Goal: Information Seeking & Learning: Learn about a topic

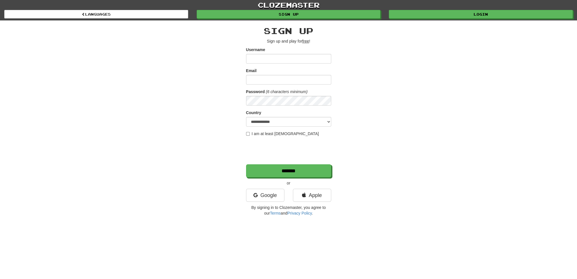
type input "**********"
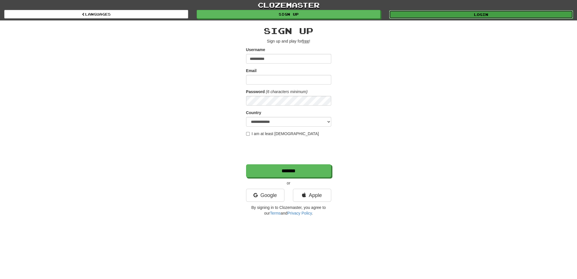
drag, startPoint x: 451, startPoint y: 14, endPoint x: 425, endPoint y: 17, distance: 26.8
click at [451, 14] on link "Login" at bounding box center [481, 14] width 184 height 9
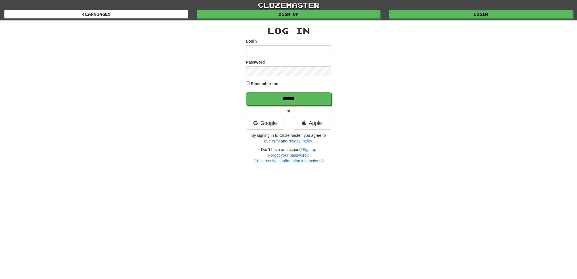
type input "**********"
click at [269, 97] on input "******" at bounding box center [289, 99] width 85 height 13
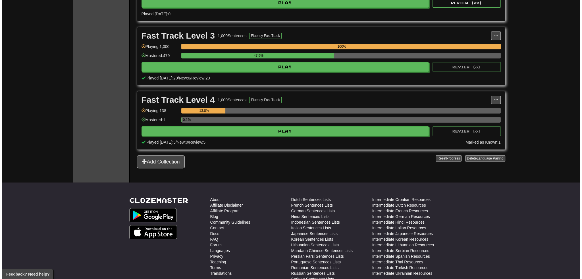
scroll to position [256, 0]
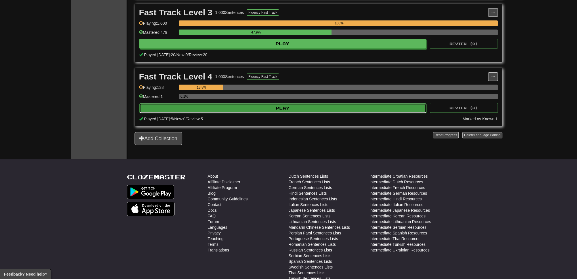
click at [302, 110] on button "Play" at bounding box center [282, 108] width 287 height 10
select select "**"
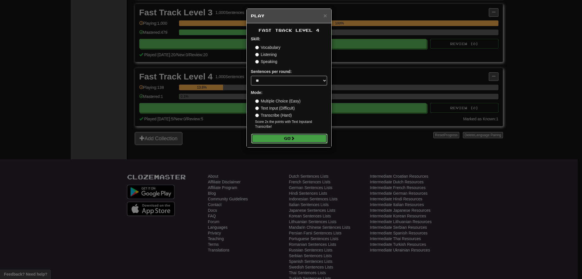
click at [289, 139] on button "Go" at bounding box center [289, 139] width 76 height 10
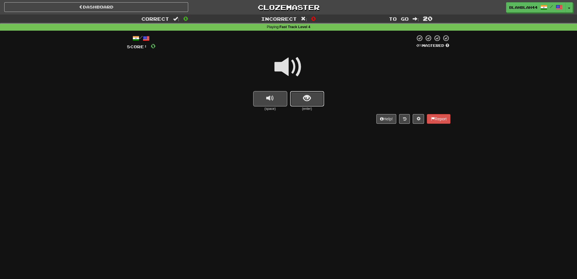
click at [320, 96] on button "show sentence" at bounding box center [307, 98] width 34 height 15
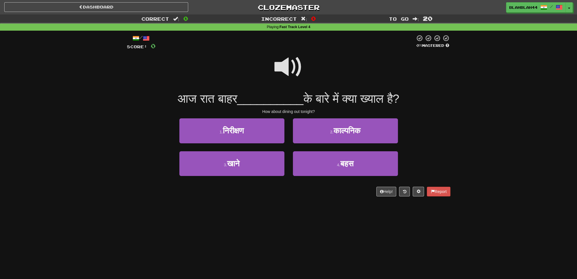
click at [285, 65] on span at bounding box center [289, 67] width 28 height 28
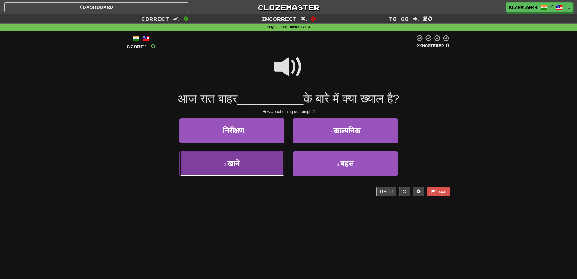
click at [243, 158] on button "3 . खाने" at bounding box center [231, 163] width 105 height 25
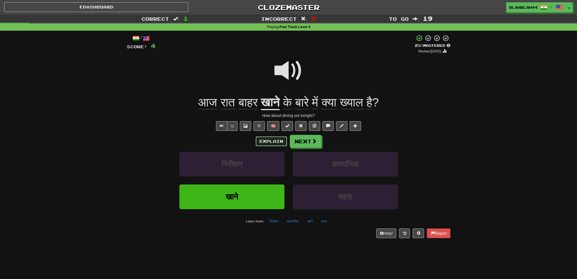
click at [270, 142] on button "Explain" at bounding box center [271, 142] width 31 height 10
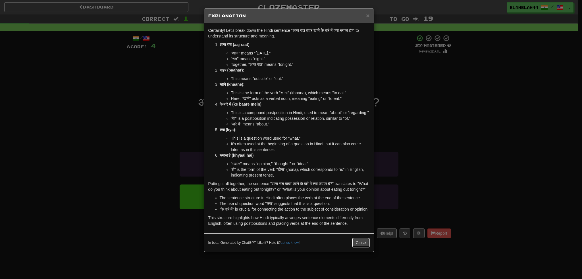
click at [358, 248] on button "Close" at bounding box center [361, 243] width 18 height 10
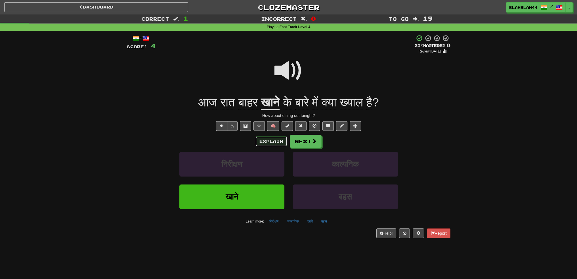
click at [269, 143] on button "Explain" at bounding box center [271, 142] width 31 height 10
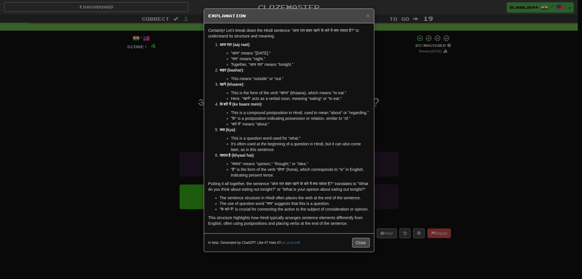
drag, startPoint x: 158, startPoint y: 125, endPoint x: 201, endPoint y: 130, distance: 43.2
click at [161, 125] on div "× Explanation Certainly! Let's break down the Hindi sentence "आज रात बाहर खाने …" at bounding box center [291, 139] width 582 height 279
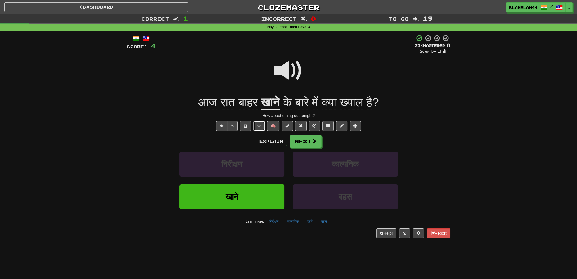
click at [258, 126] on span at bounding box center [259, 126] width 4 height 4
click at [302, 125] on span at bounding box center [301, 126] width 4 height 4
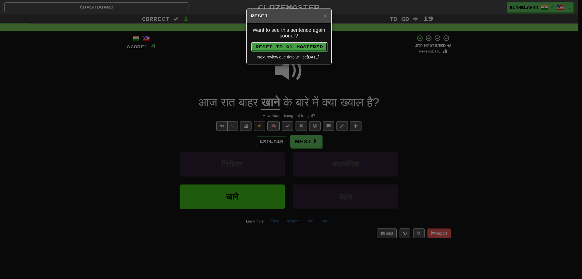
click at [302, 47] on button "Reset to 0% Mastered" at bounding box center [289, 47] width 76 height 10
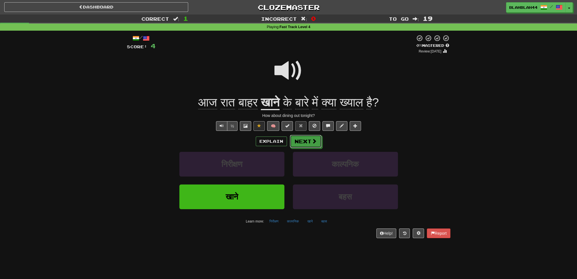
click at [300, 138] on button "Next" at bounding box center [306, 141] width 32 height 13
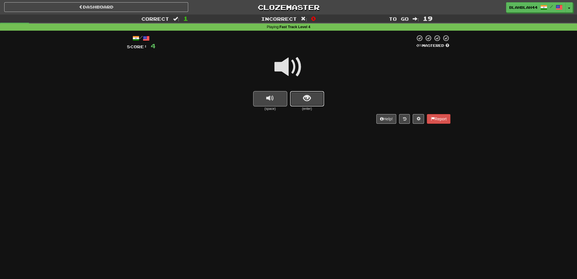
click at [315, 98] on button "show sentence" at bounding box center [307, 98] width 34 height 15
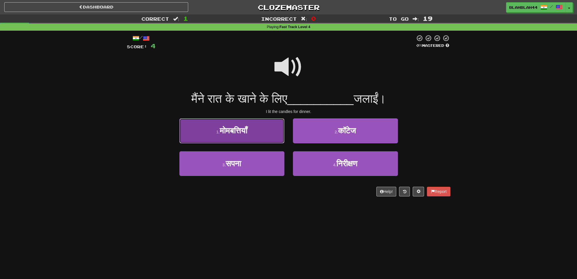
click at [236, 128] on span "मोमबत्तियाँ" at bounding box center [234, 130] width 28 height 9
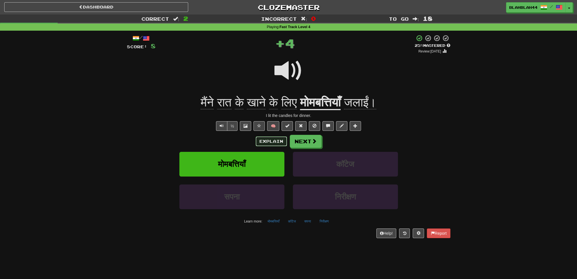
click at [272, 141] on button "Explain" at bounding box center [271, 142] width 31 height 10
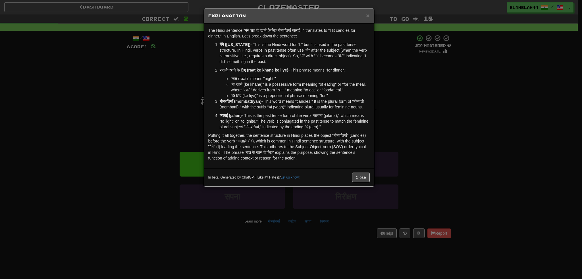
click at [135, 122] on div "× Explanation The Hindi sentence "मैंने रात के खाने के लिए मोमबत्तियाँ जलाईं।" …" at bounding box center [291, 139] width 582 height 279
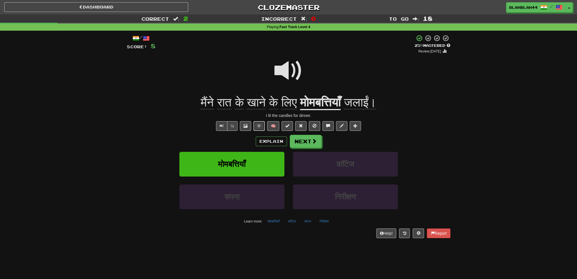
click at [257, 124] on span at bounding box center [259, 126] width 4 height 4
click at [301, 124] on span at bounding box center [301, 126] width 4 height 4
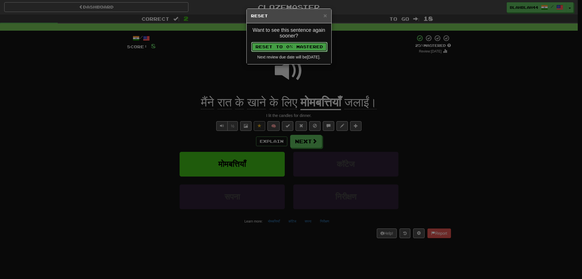
click at [312, 45] on button "Reset to 0% Mastered" at bounding box center [289, 47] width 76 height 10
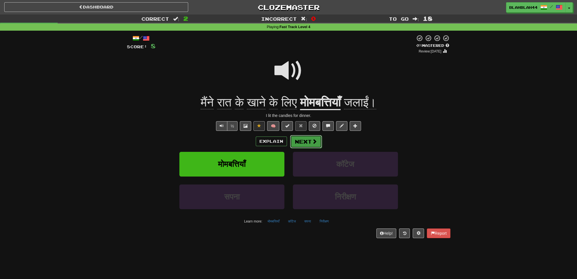
click at [299, 137] on button "Next" at bounding box center [306, 141] width 32 height 13
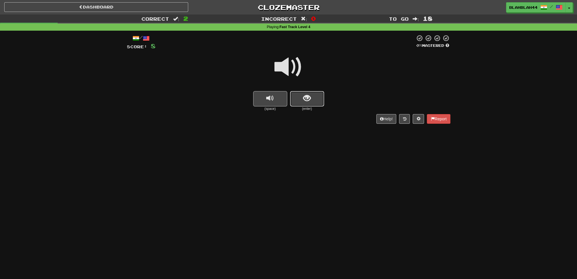
click at [308, 102] on span "show sentence" at bounding box center [307, 99] width 8 height 8
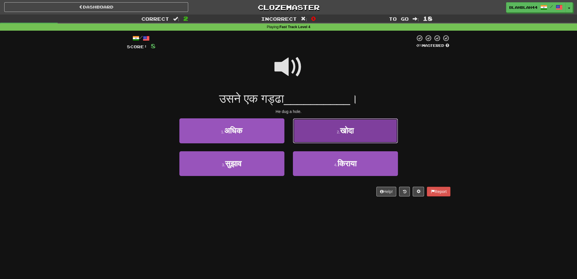
click at [373, 134] on button "2 . खोदा" at bounding box center [345, 130] width 105 height 25
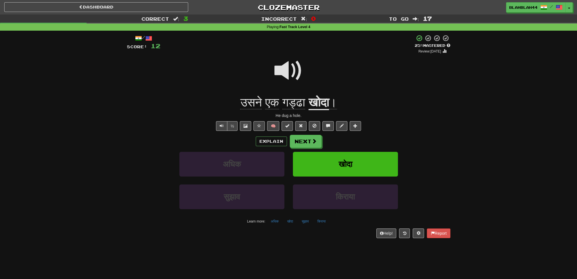
click at [163, 93] on div at bounding box center [289, 74] width 324 height 41
click at [314, 144] on span at bounding box center [314, 141] width 5 height 5
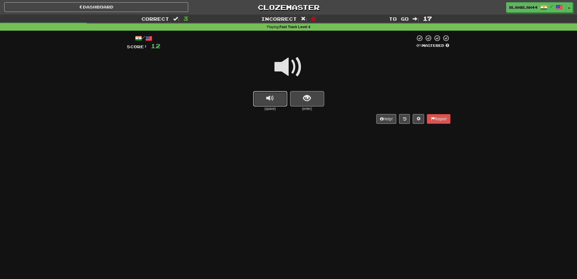
click at [263, 105] on button "replay audio" at bounding box center [270, 98] width 34 height 15
click at [303, 95] on span "show sentence" at bounding box center [307, 99] width 8 height 8
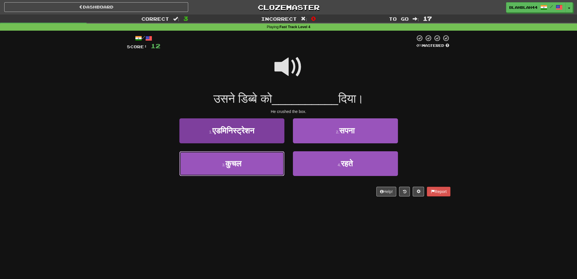
click at [240, 163] on span "कुचल" at bounding box center [234, 163] width 16 height 9
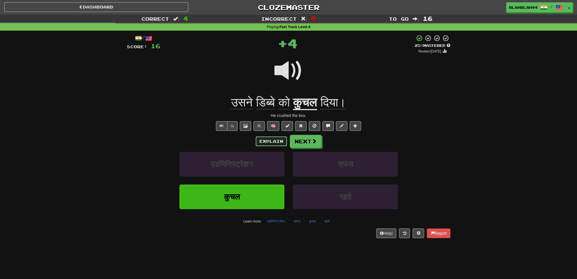
click at [272, 143] on button "Explain" at bounding box center [271, 142] width 31 height 10
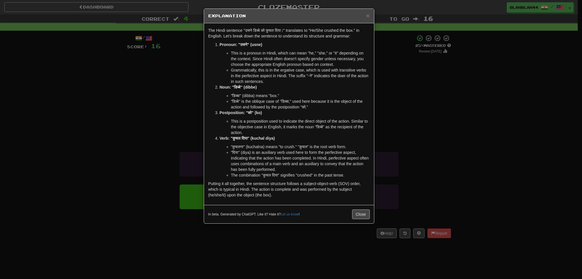
click at [133, 114] on div "× Explanation The Hindi sentence "उसने डिब्बे को कुचल दिया।" translates to "He/…" at bounding box center [291, 139] width 582 height 279
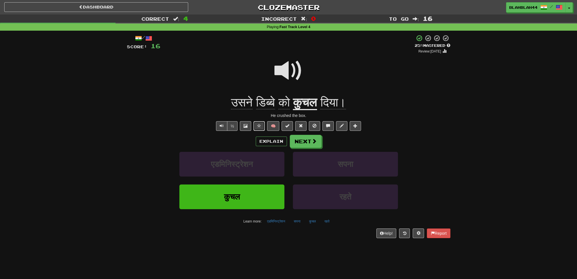
click at [259, 124] on span at bounding box center [259, 126] width 4 height 4
click at [300, 125] on span at bounding box center [301, 126] width 4 height 4
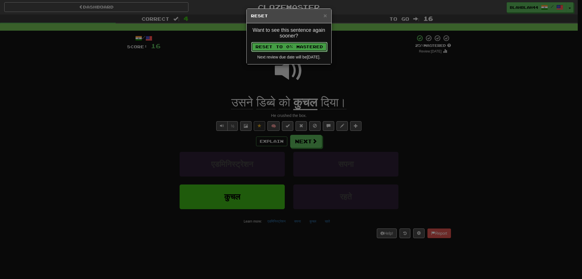
click at [315, 46] on button "Reset to 0% Mastered" at bounding box center [289, 47] width 76 height 10
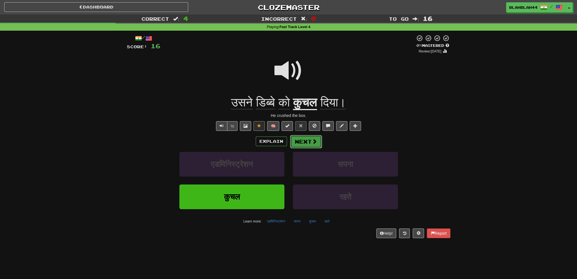
click at [304, 141] on button "Next" at bounding box center [306, 141] width 32 height 13
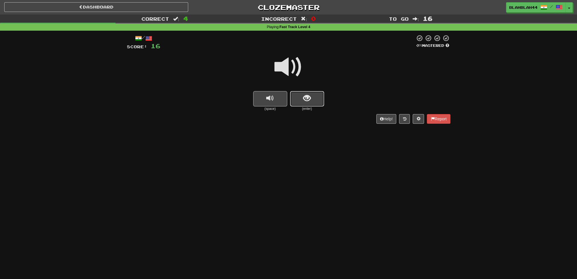
click at [314, 95] on button "show sentence" at bounding box center [307, 98] width 34 height 15
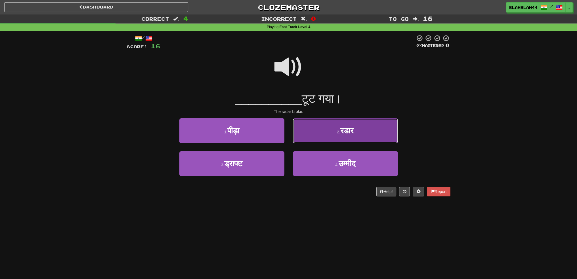
click at [343, 130] on span "रडार" at bounding box center [347, 130] width 13 height 9
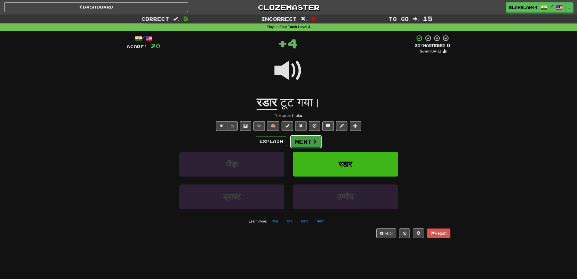
click at [306, 142] on button "Next" at bounding box center [306, 141] width 32 height 13
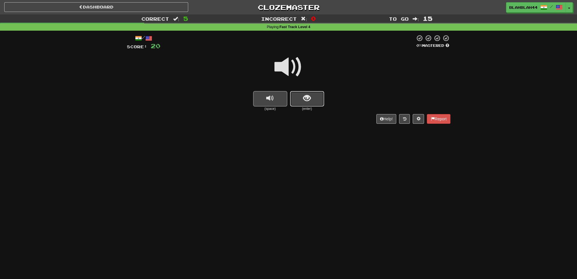
click at [317, 97] on button "show sentence" at bounding box center [307, 98] width 34 height 15
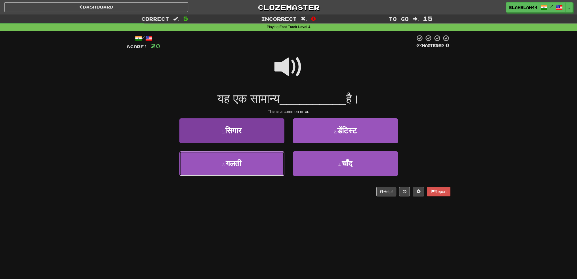
click at [244, 161] on button "3 . गलती" at bounding box center [231, 163] width 105 height 25
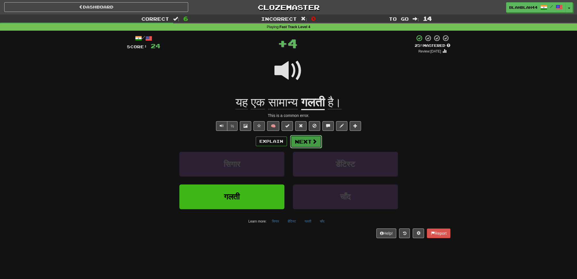
click at [314, 141] on span at bounding box center [314, 141] width 5 height 5
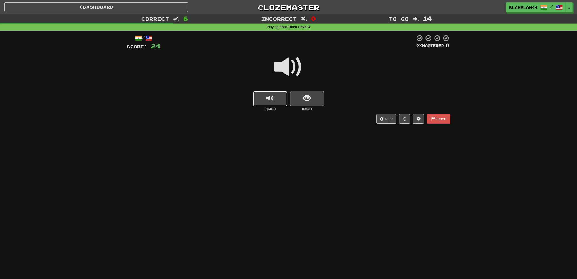
click at [272, 102] on span "replay audio" at bounding box center [270, 99] width 8 height 8
click at [308, 102] on span "show sentence" at bounding box center [307, 99] width 8 height 8
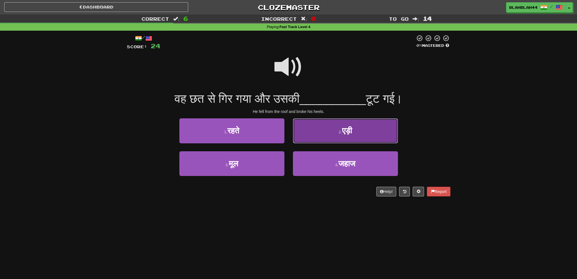
click at [359, 134] on button "2 . एड़ी" at bounding box center [345, 130] width 105 height 25
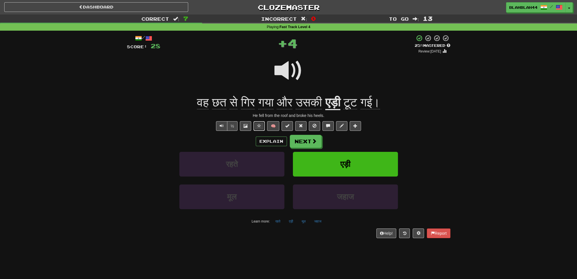
click at [260, 126] on span at bounding box center [259, 126] width 4 height 4
click at [301, 128] on button at bounding box center [300, 126] width 11 height 10
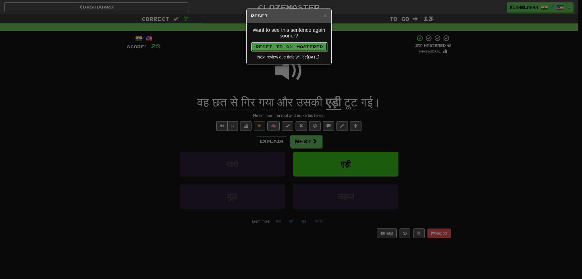
click at [304, 47] on button "Reset to 0% Mastered" at bounding box center [289, 47] width 76 height 10
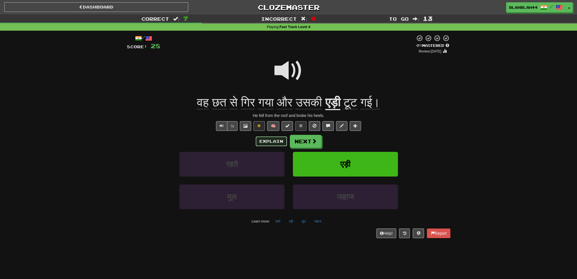
click at [276, 141] on button "Explain" at bounding box center [271, 142] width 31 height 10
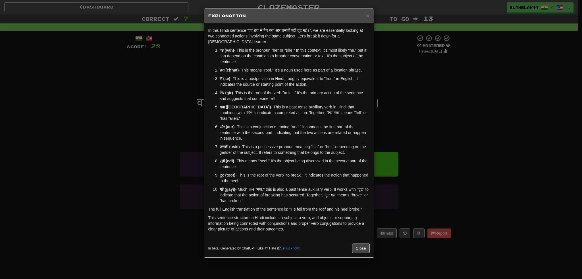
drag, startPoint x: 165, startPoint y: 146, endPoint x: 175, endPoint y: 147, distance: 10.2
click at [165, 146] on div "× Explanation In this Hindi sentence "वह छत से गिर गया और उसकी एड़ी टूट गई।", w…" at bounding box center [291, 139] width 582 height 279
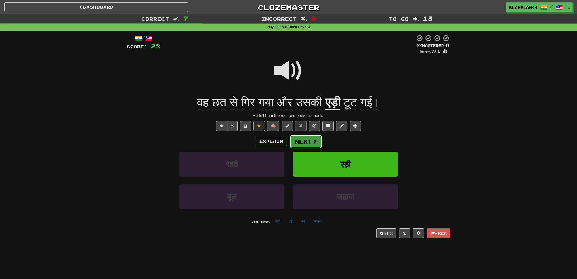
click at [304, 139] on button "Next" at bounding box center [306, 141] width 32 height 13
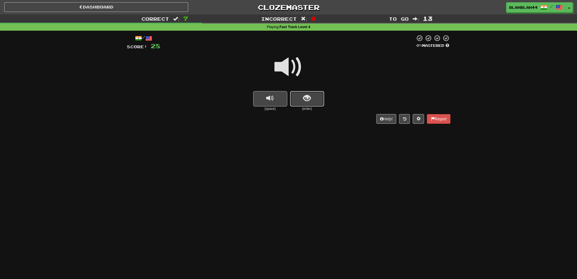
click at [303, 100] on span "show sentence" at bounding box center [307, 99] width 8 height 8
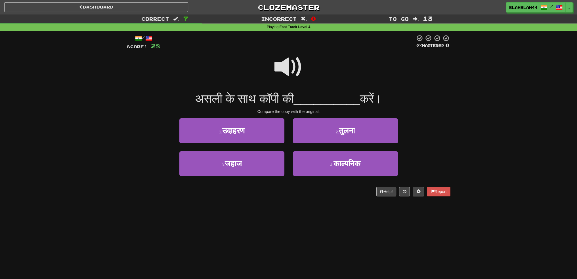
click at [284, 64] on span at bounding box center [289, 67] width 28 height 28
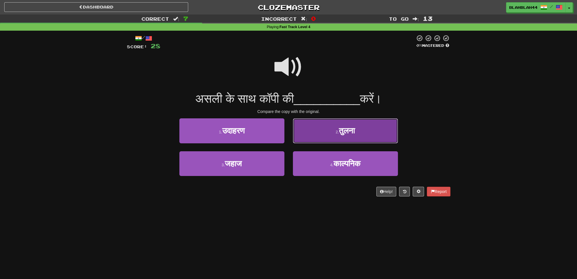
click at [343, 133] on span "तुलना" at bounding box center [347, 130] width 16 height 9
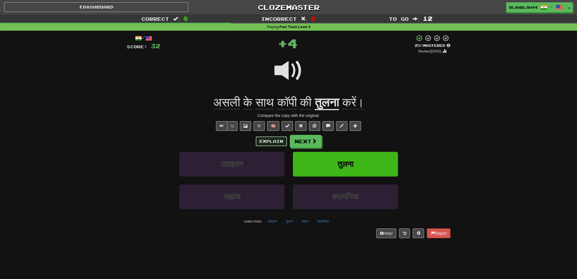
click at [271, 145] on button "Explain" at bounding box center [271, 142] width 31 height 10
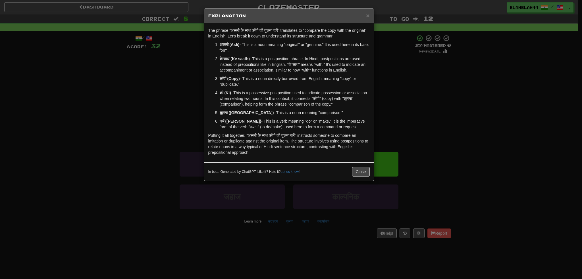
click at [170, 140] on div "× Explanation The phrase "असली के साथ कॉपी की तुलना करें" translates to "compar…" at bounding box center [291, 139] width 582 height 279
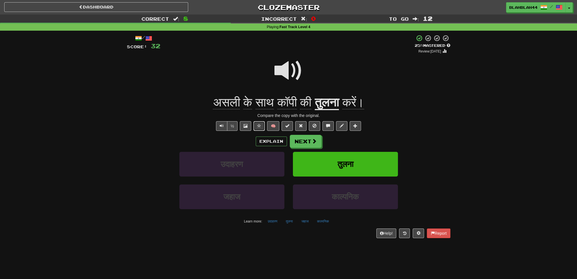
click at [259, 128] on span at bounding box center [259, 126] width 4 height 4
click at [302, 126] on span at bounding box center [301, 126] width 4 height 4
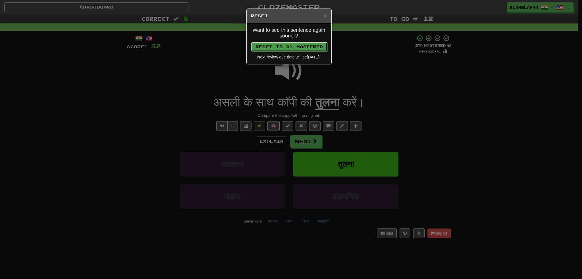
click at [303, 46] on button "Reset to 0% Mastered" at bounding box center [289, 47] width 76 height 10
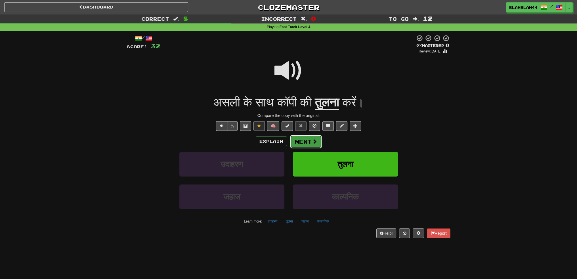
click at [304, 142] on button "Next" at bounding box center [306, 141] width 32 height 13
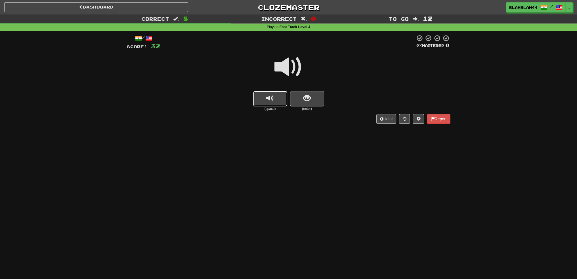
click at [272, 101] on span "replay audio" at bounding box center [270, 99] width 8 height 8
click at [309, 97] on span "show sentence" at bounding box center [307, 99] width 8 height 8
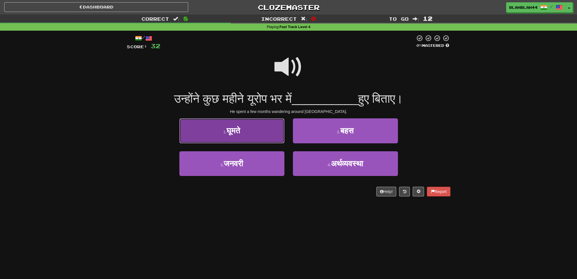
click at [258, 135] on button "1 . घूमते" at bounding box center [231, 130] width 105 height 25
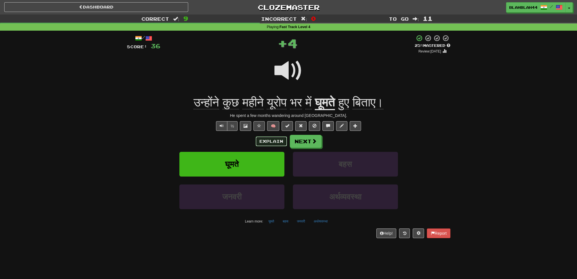
click at [268, 142] on button "Explain" at bounding box center [271, 142] width 31 height 10
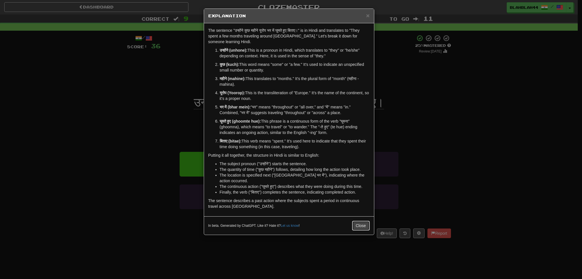
click at [361, 221] on button "Close" at bounding box center [361, 226] width 18 height 10
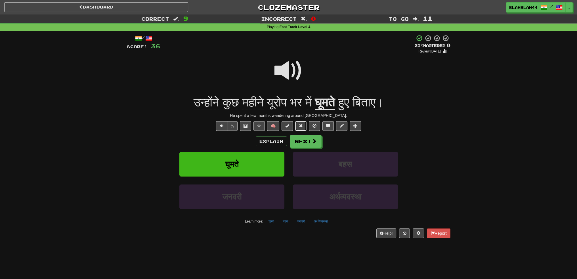
click at [299, 126] on button at bounding box center [300, 126] width 11 height 10
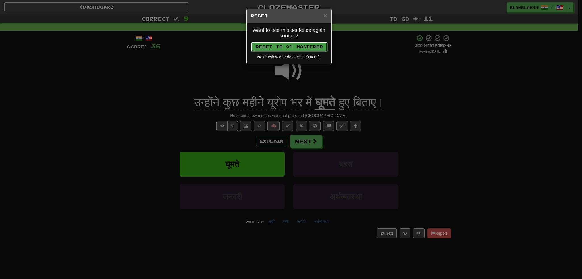
click at [297, 47] on button "Reset to 0% Mastered" at bounding box center [289, 47] width 76 height 10
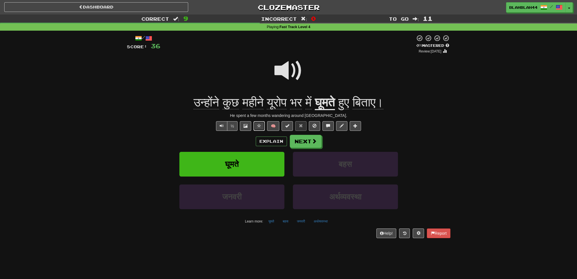
click at [258, 126] on span at bounding box center [259, 126] width 4 height 4
click at [268, 140] on button "Explain" at bounding box center [271, 142] width 31 height 10
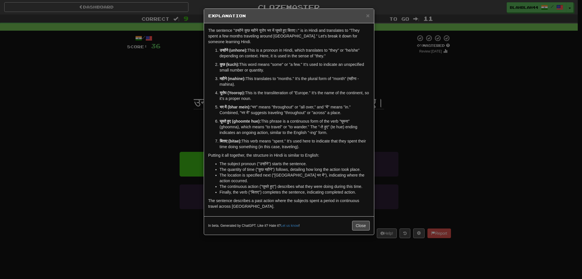
click at [266, 138] on p "बिताए (bitae): This verb means "spent." It's used here to indicate that they sp…" at bounding box center [295, 143] width 150 height 11
click at [360, 221] on button "Close" at bounding box center [361, 226] width 18 height 10
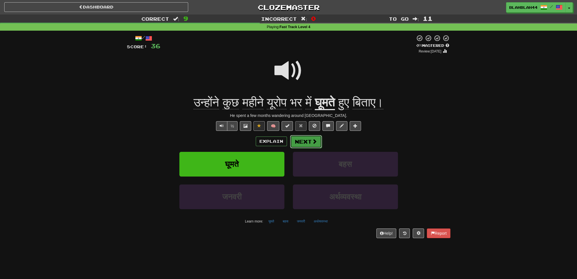
click at [312, 143] on span at bounding box center [314, 141] width 5 height 5
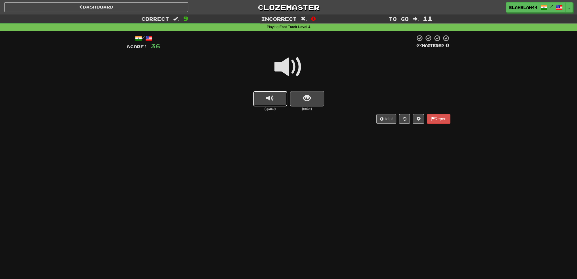
click at [271, 99] on span "replay audio" at bounding box center [270, 99] width 8 height 8
click at [311, 103] on button "show sentence" at bounding box center [307, 98] width 34 height 15
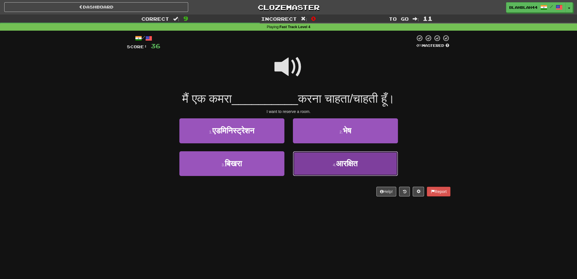
click at [345, 165] on span "आरक्षित" at bounding box center [347, 163] width 22 height 9
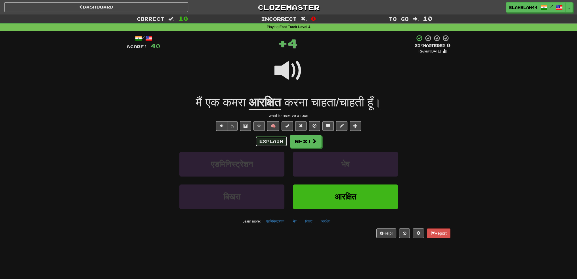
click at [275, 140] on button "Explain" at bounding box center [271, 142] width 31 height 10
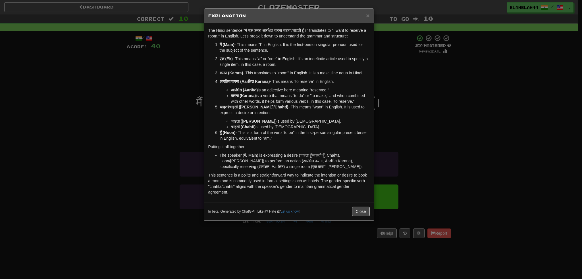
click at [135, 127] on div "× Explanation The Hindi sentence "मैं एक कमरा आरक्षित करना चाहता/चाहती हूँ।" tr…" at bounding box center [291, 139] width 582 height 279
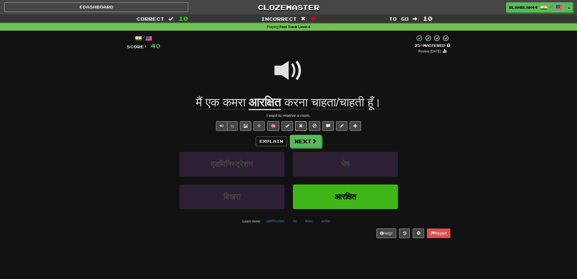
click at [301, 125] on span at bounding box center [301, 126] width 4 height 4
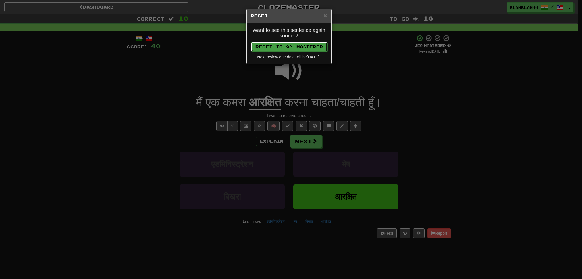
click at [301, 42] on button "Reset to 0% Mastered" at bounding box center [289, 47] width 76 height 10
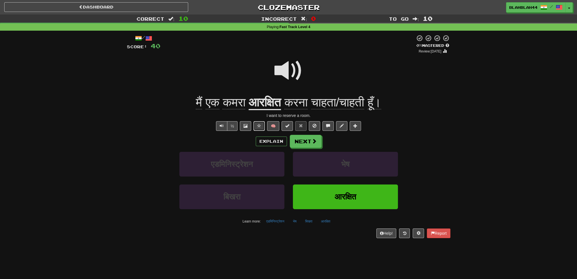
click at [261, 128] on span at bounding box center [259, 126] width 4 height 4
drag, startPoint x: 310, startPoint y: 144, endPoint x: 374, endPoint y: 171, distance: 69.6
click at [310, 144] on button "Next" at bounding box center [306, 141] width 32 height 13
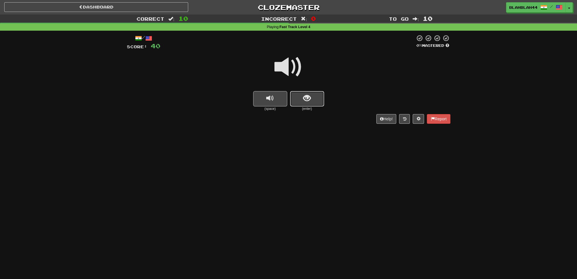
click at [303, 99] on span "show sentence" at bounding box center [307, 99] width 8 height 8
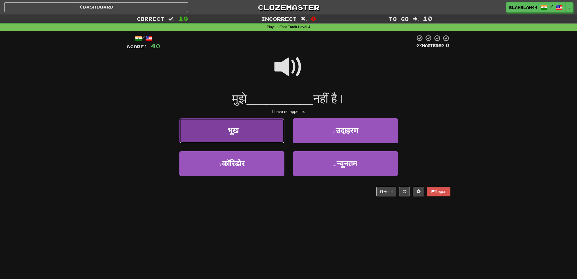
click at [265, 128] on button "1 . भूख" at bounding box center [231, 130] width 105 height 25
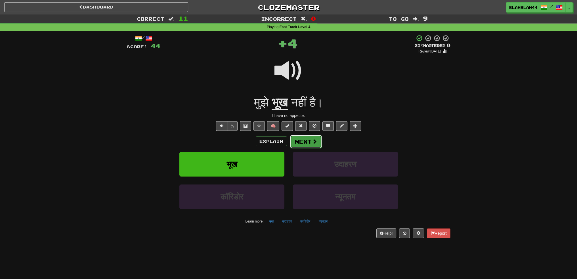
click at [316, 138] on button "Next" at bounding box center [306, 141] width 32 height 13
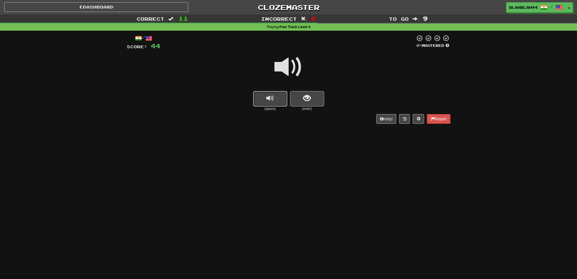
click at [259, 101] on button "replay audio" at bounding box center [270, 98] width 34 height 15
click at [311, 101] on button "show sentence" at bounding box center [307, 98] width 34 height 15
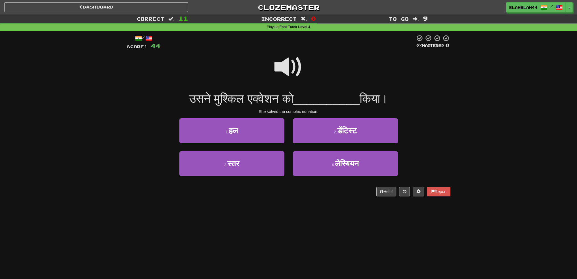
click at [283, 70] on span at bounding box center [289, 67] width 28 height 28
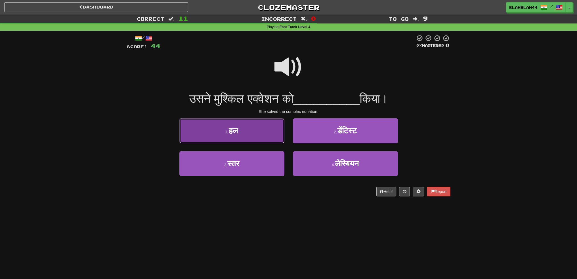
click at [240, 134] on button "1 . हल" at bounding box center [231, 130] width 105 height 25
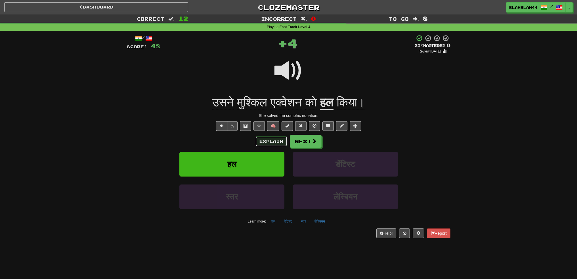
click at [272, 142] on button "Explain" at bounding box center [271, 142] width 31 height 10
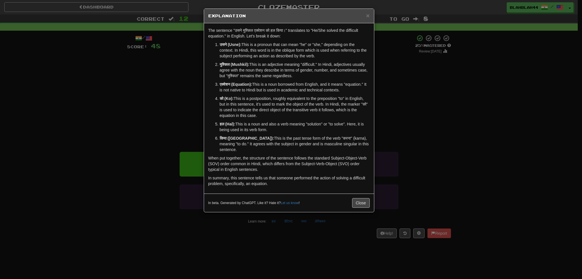
drag, startPoint x: 154, startPoint y: 95, endPoint x: 151, endPoint y: 97, distance: 3.2
click at [153, 96] on div "× Explanation The sentence "उसने मुश्किल एक्वेशन को हल किया।" translates to "He…" at bounding box center [291, 139] width 582 height 279
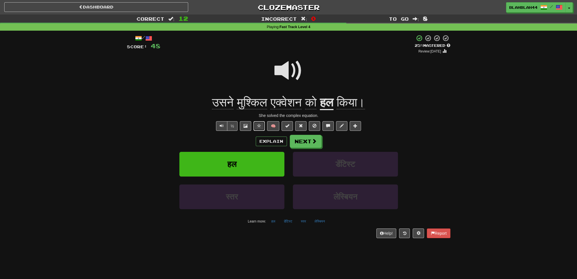
click at [256, 125] on button at bounding box center [259, 126] width 11 height 10
click at [312, 142] on span at bounding box center [314, 141] width 5 height 5
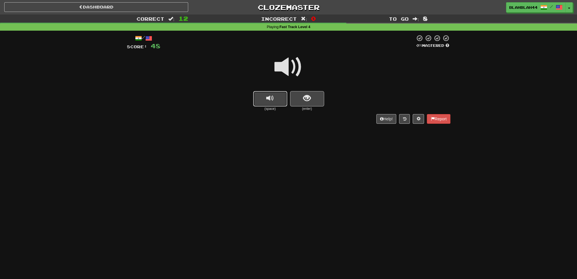
click at [270, 101] on span "replay audio" at bounding box center [270, 99] width 8 height 8
click at [306, 99] on span "show sentence" at bounding box center [307, 99] width 8 height 8
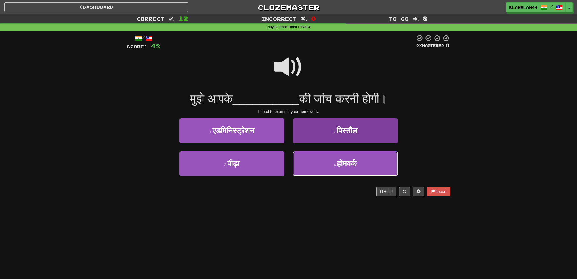
click at [345, 165] on span "होमवर्क" at bounding box center [347, 163] width 20 height 9
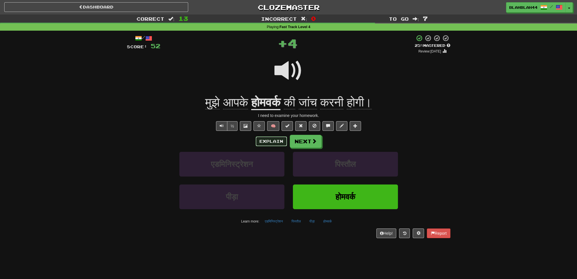
click at [274, 139] on button "Explain" at bounding box center [271, 142] width 31 height 10
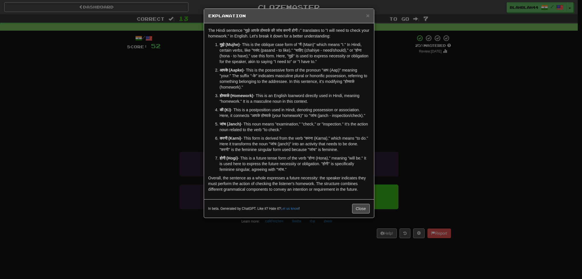
click at [361, 207] on div "In beta. Generated by ChatGPT. Like it? Hate it? Let us know ! Close" at bounding box center [289, 208] width 170 height 18
click at [360, 214] on button "Close" at bounding box center [361, 209] width 18 height 10
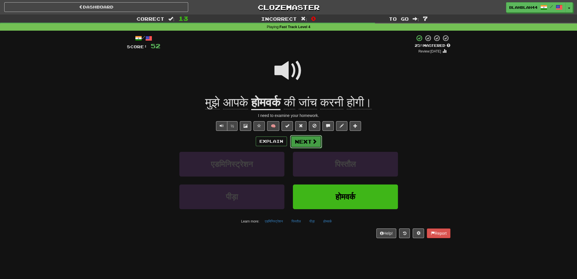
click at [301, 141] on button "Next" at bounding box center [306, 141] width 32 height 13
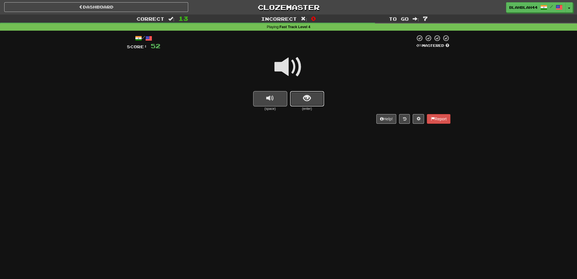
click at [299, 97] on button "show sentence" at bounding box center [307, 98] width 34 height 15
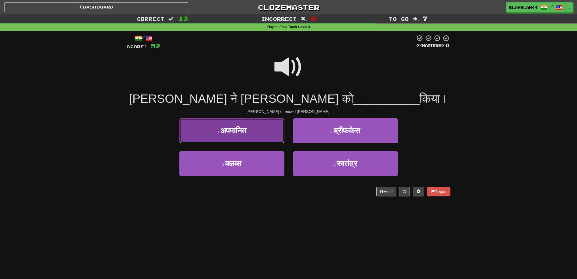
click at [255, 129] on button "1 . अपमानित" at bounding box center [231, 130] width 105 height 25
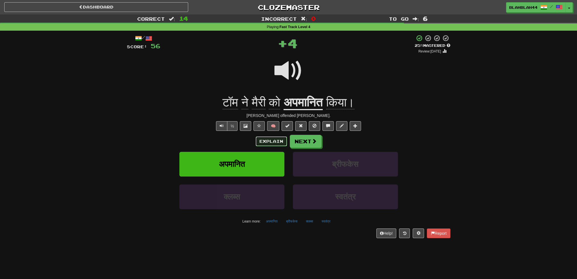
click at [269, 140] on button "Explain" at bounding box center [271, 142] width 31 height 10
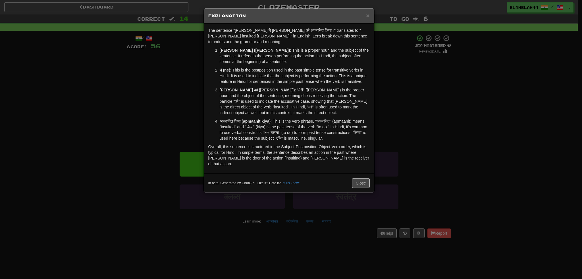
click at [157, 113] on div "× Explanation The sentence "टॉम ने मैरी को अपमानित किया।" translates to "Tom in…" at bounding box center [291, 139] width 582 height 279
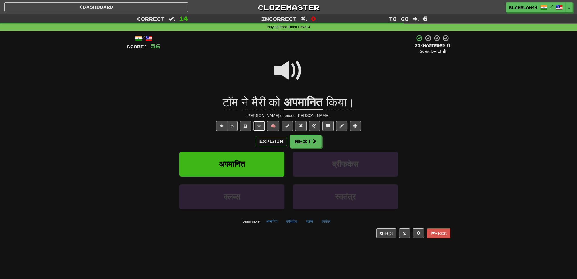
click at [257, 124] on span at bounding box center [259, 126] width 4 height 4
click at [301, 126] on span at bounding box center [301, 126] width 4 height 4
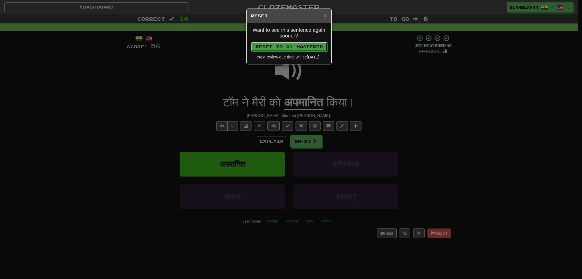
click at [309, 49] on button "Reset to 0% Mastered" at bounding box center [289, 47] width 76 height 10
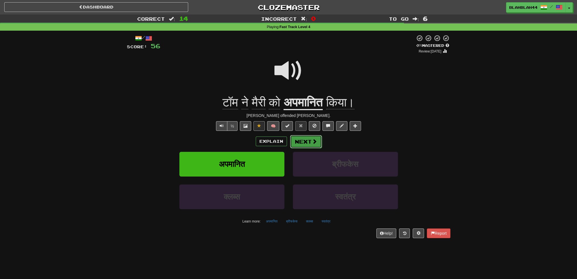
click at [306, 141] on button "Next" at bounding box center [306, 141] width 32 height 13
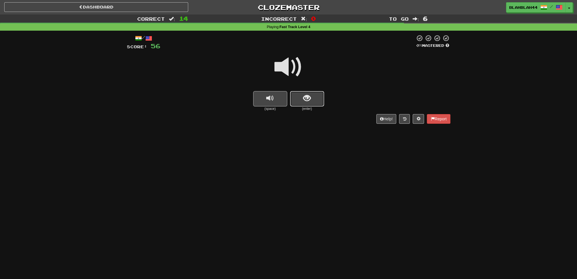
click at [322, 103] on button "show sentence" at bounding box center [307, 98] width 34 height 15
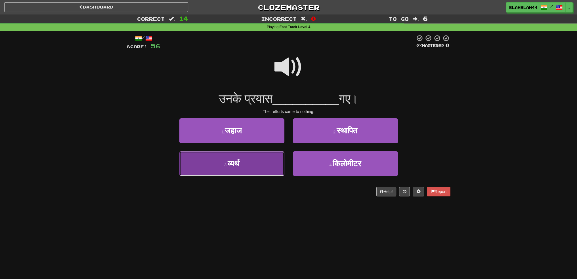
click at [250, 166] on button "3 . व्यर्थ" at bounding box center [231, 163] width 105 height 25
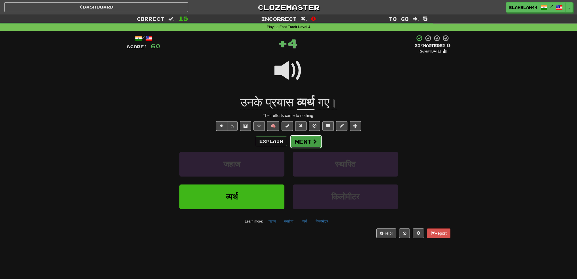
click at [308, 142] on button "Next" at bounding box center [306, 141] width 32 height 13
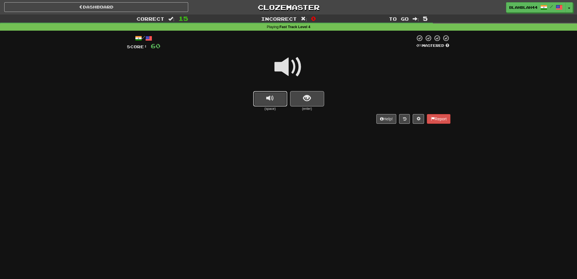
click at [273, 100] on span "replay audio" at bounding box center [270, 99] width 8 height 8
click at [308, 100] on span "show sentence" at bounding box center [307, 99] width 8 height 8
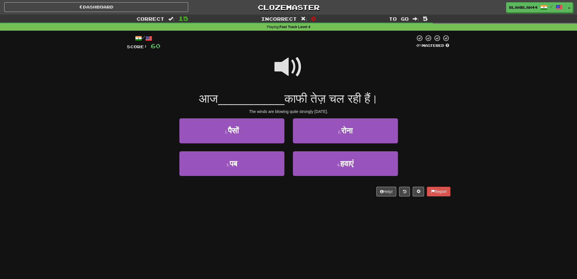
click at [281, 61] on span at bounding box center [289, 67] width 28 height 28
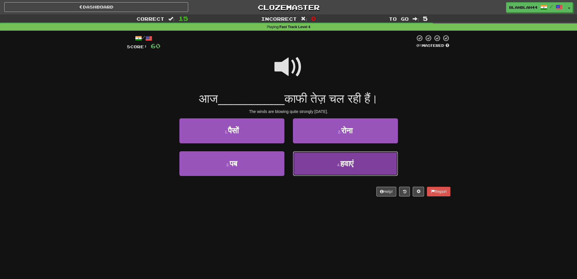
click at [339, 162] on button "4 . हवाएं" at bounding box center [345, 163] width 105 height 25
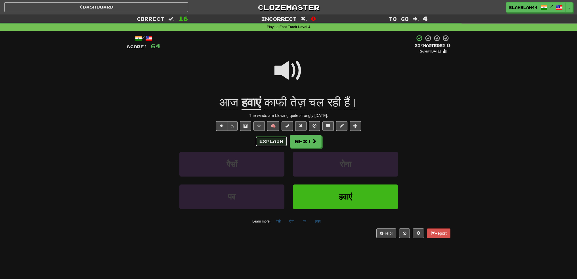
click at [260, 139] on button "Explain" at bounding box center [271, 142] width 31 height 10
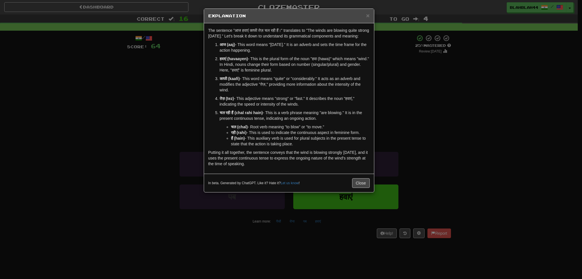
click at [232, 129] on li "चल (chal) - Root verb meaning "to blow" or "to move."" at bounding box center [300, 127] width 139 height 6
click at [356, 181] on button "Close" at bounding box center [361, 183] width 18 height 10
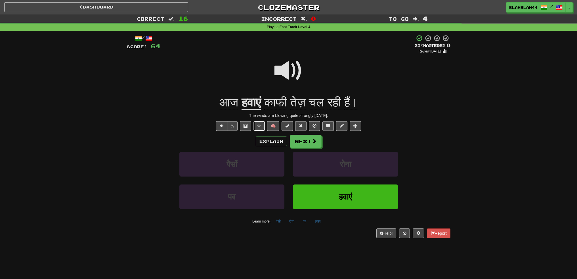
click at [259, 127] on span at bounding box center [259, 126] width 4 height 4
click at [302, 125] on span at bounding box center [301, 126] width 4 height 4
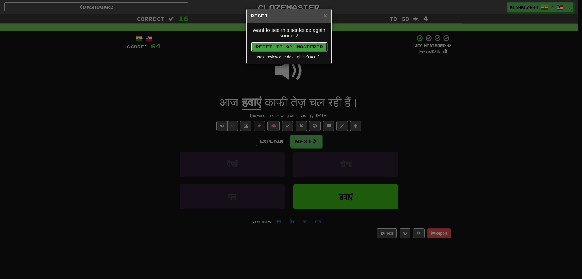
click at [315, 45] on button "Reset to 0% Mastered" at bounding box center [289, 47] width 76 height 10
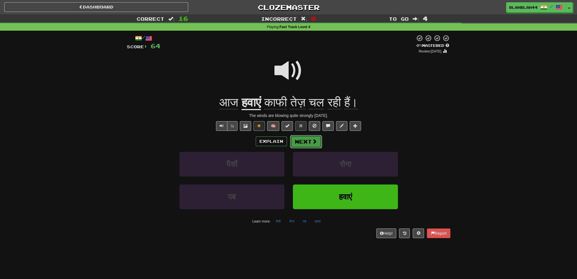
click at [306, 139] on button "Next" at bounding box center [306, 141] width 32 height 13
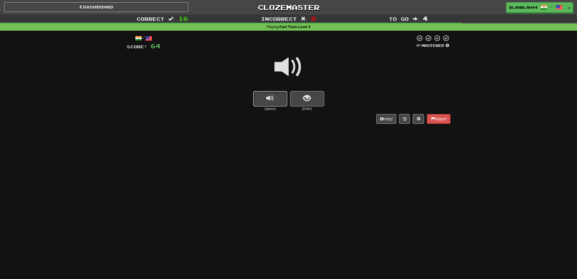
click at [274, 101] on button "replay audio" at bounding box center [270, 98] width 34 height 15
click at [313, 103] on button "show sentence" at bounding box center [307, 98] width 34 height 15
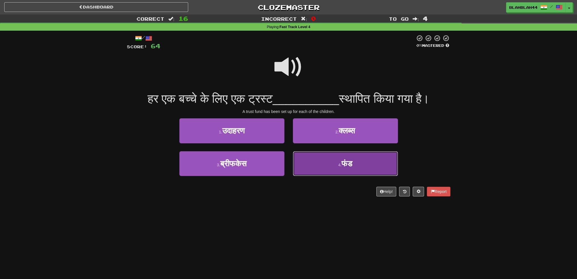
click at [352, 166] on span "फंड" at bounding box center [347, 163] width 11 height 9
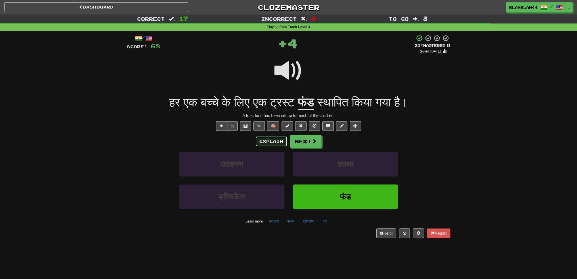
click at [268, 141] on button "Explain" at bounding box center [271, 142] width 31 height 10
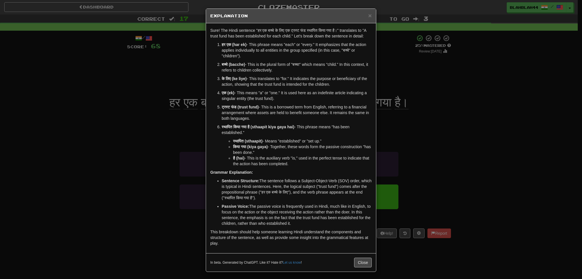
click at [170, 152] on div "× Explanation Sure! The Hindi sentence "हर एक बच्चे के लिए एक ट्रस्ट फंड स्थापि…" at bounding box center [291, 139] width 582 height 279
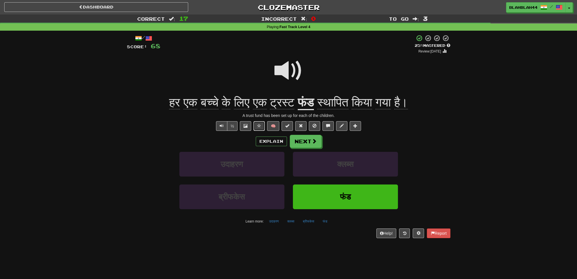
click at [262, 125] on button at bounding box center [259, 126] width 11 height 10
click at [304, 128] on button at bounding box center [300, 126] width 11 height 10
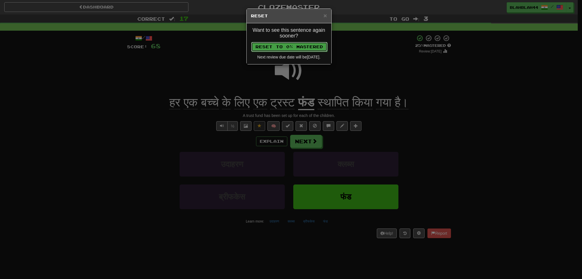
click at [308, 47] on button "Reset to 0% Mastered" at bounding box center [289, 47] width 76 height 10
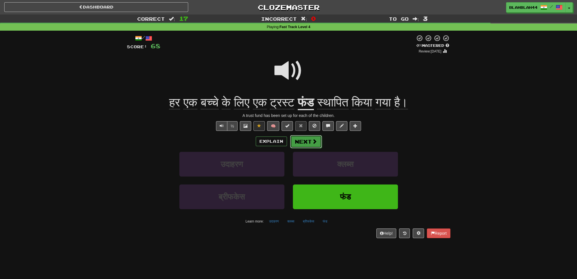
click at [308, 138] on button "Next" at bounding box center [306, 141] width 32 height 13
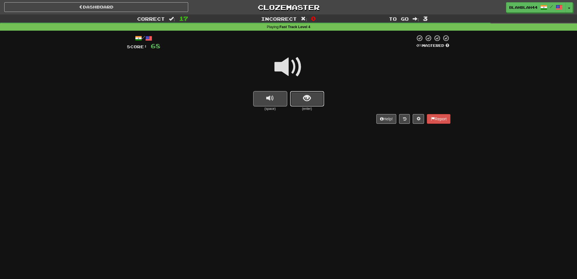
click at [306, 97] on span "show sentence" at bounding box center [307, 99] width 8 height 8
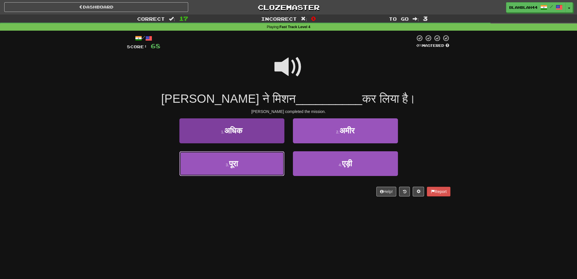
click at [249, 167] on button "3 . पूरा" at bounding box center [231, 163] width 105 height 25
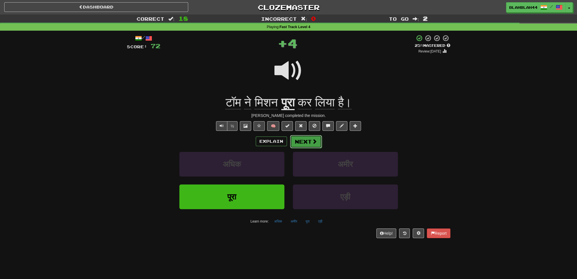
click at [304, 138] on button "Next" at bounding box center [306, 141] width 32 height 13
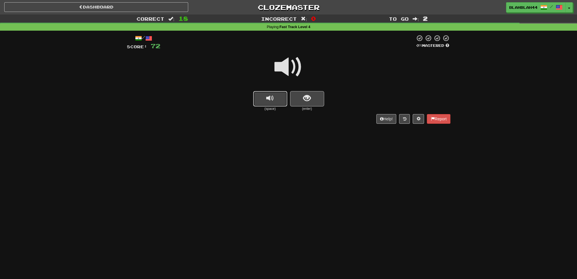
click at [269, 97] on span "replay audio" at bounding box center [270, 99] width 8 height 8
click at [311, 97] on button "show sentence" at bounding box center [307, 98] width 34 height 15
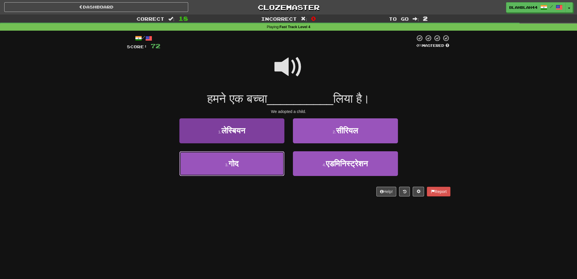
drag, startPoint x: 234, startPoint y: 161, endPoint x: 250, endPoint y: 156, distance: 16.4
click at [235, 161] on span "गोद" at bounding box center [234, 163] width 10 height 9
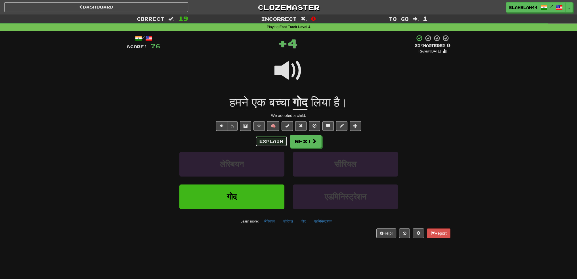
click at [276, 140] on button "Explain" at bounding box center [271, 142] width 31 height 10
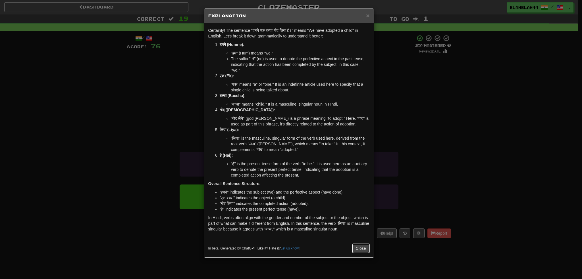
click at [365, 251] on button "Close" at bounding box center [361, 249] width 18 height 10
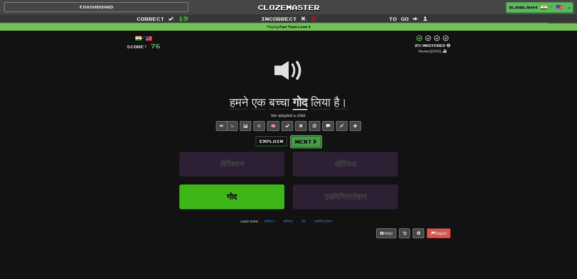
click at [309, 143] on button "Next" at bounding box center [306, 141] width 32 height 13
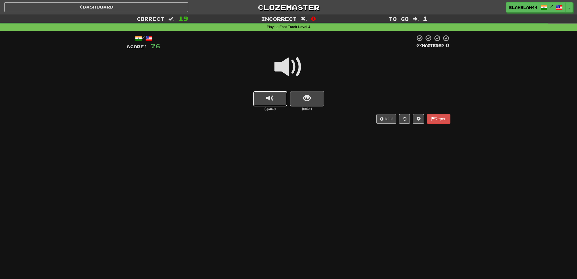
click at [272, 103] on button "replay audio" at bounding box center [270, 98] width 34 height 15
click at [302, 97] on button "show sentence" at bounding box center [307, 98] width 34 height 15
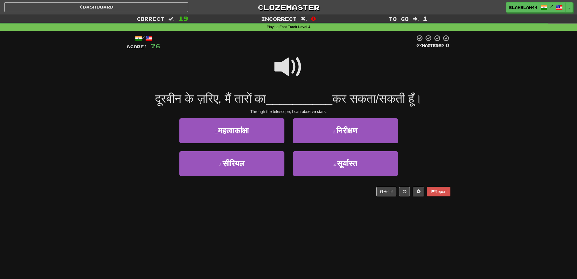
click at [287, 65] on span at bounding box center [289, 67] width 28 height 28
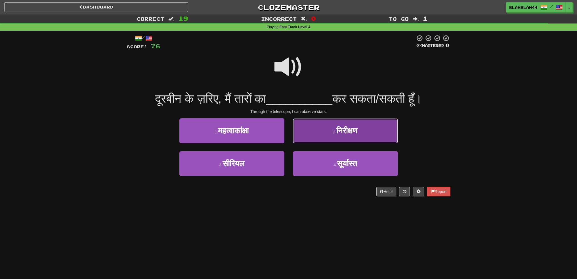
click at [343, 128] on span "निरीक्षण" at bounding box center [347, 130] width 21 height 9
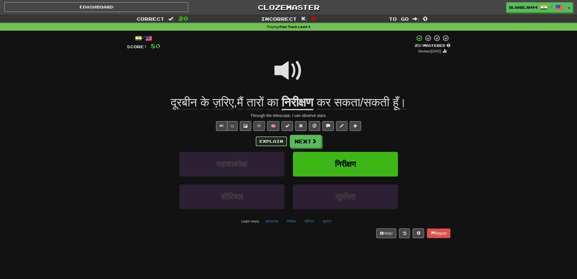
click at [275, 141] on button "Explain" at bounding box center [271, 142] width 31 height 10
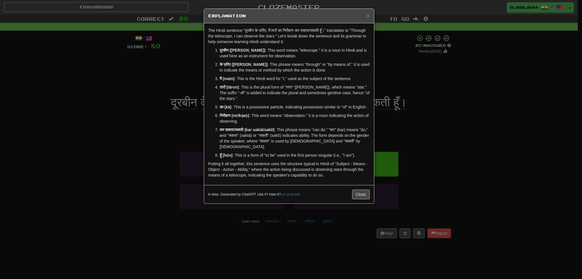
click at [172, 199] on div "× Explanation The Hindi sentence "दूरबीन के ज़रिए, मैं तारों का निरीक्षण कर सकता…" at bounding box center [291, 139] width 582 height 279
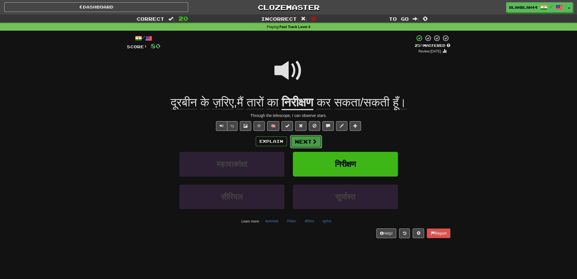
click at [321, 141] on button "Next" at bounding box center [306, 141] width 32 height 13
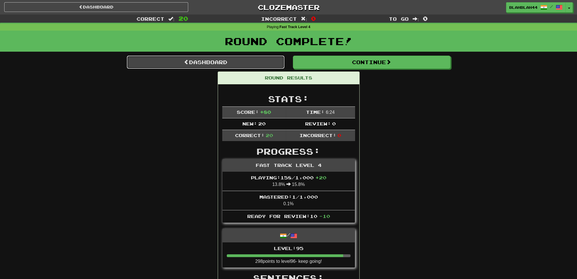
click at [196, 60] on link "Dashboard" at bounding box center [206, 62] width 158 height 13
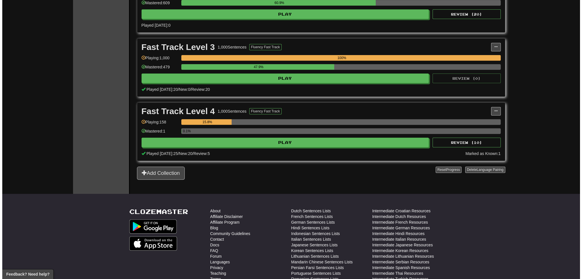
scroll to position [256, 0]
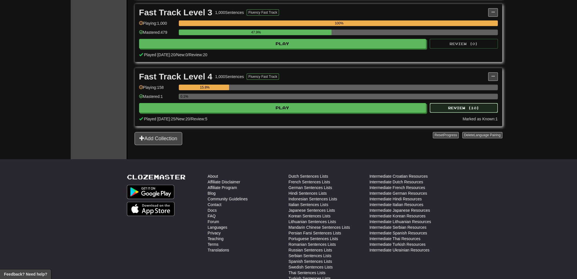
click at [448, 107] on button "Review ( 10 )" at bounding box center [464, 108] width 68 height 10
select select "**"
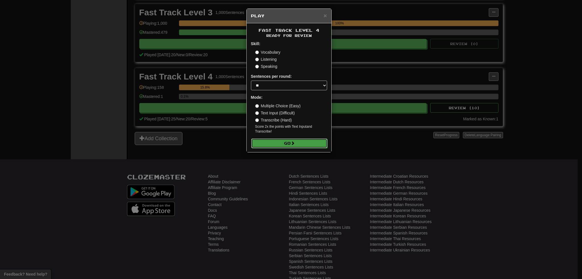
click at [301, 143] on button "Go" at bounding box center [289, 144] width 76 height 10
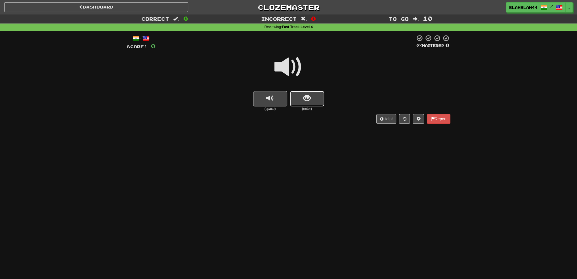
click at [314, 96] on button "show sentence" at bounding box center [307, 98] width 34 height 15
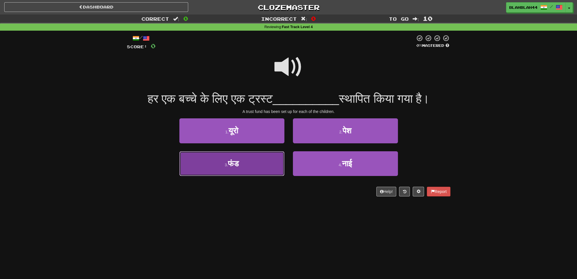
click at [276, 167] on button "3 . फंड" at bounding box center [231, 163] width 105 height 25
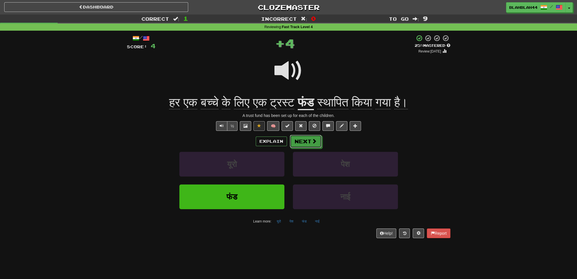
click at [313, 144] on span at bounding box center [314, 141] width 5 height 5
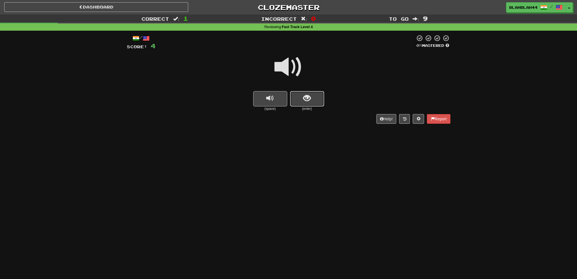
click at [301, 97] on button "show sentence" at bounding box center [307, 98] width 34 height 15
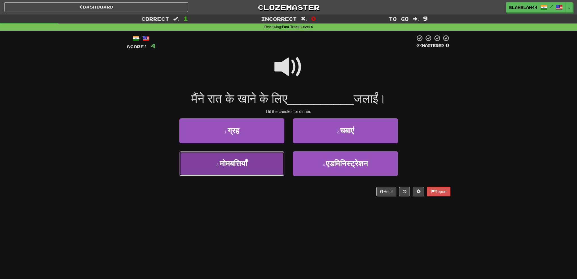
click at [249, 168] on button "3 . मोमबत्तियाँ" at bounding box center [231, 163] width 105 height 25
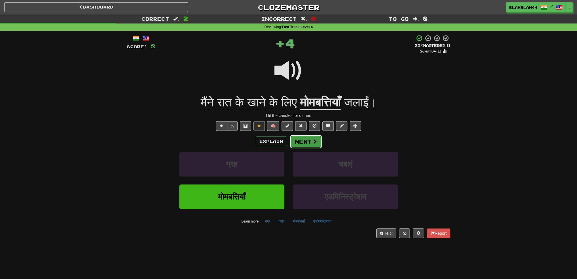
click at [307, 141] on button "Next" at bounding box center [306, 141] width 32 height 13
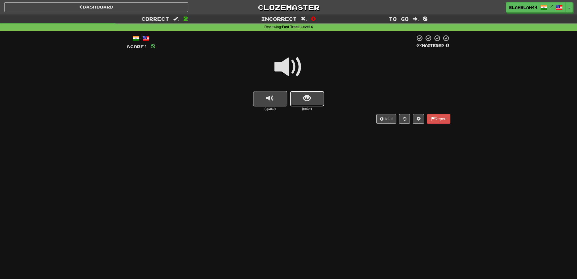
click at [296, 96] on button "show sentence" at bounding box center [307, 98] width 34 height 15
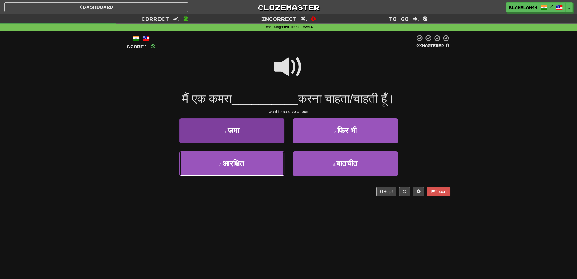
drag, startPoint x: 227, startPoint y: 169, endPoint x: 241, endPoint y: 160, distance: 16.1
click at [228, 168] on button "3 . आरक्षित" at bounding box center [231, 163] width 105 height 25
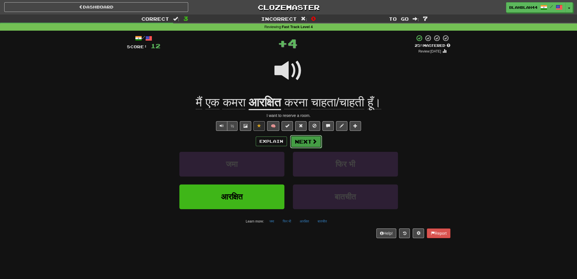
click at [303, 140] on button "Next" at bounding box center [306, 141] width 32 height 13
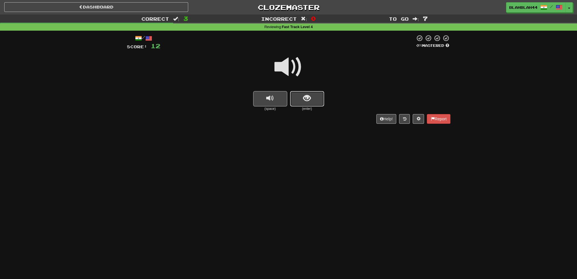
click at [310, 102] on span "show sentence" at bounding box center [307, 99] width 8 height 8
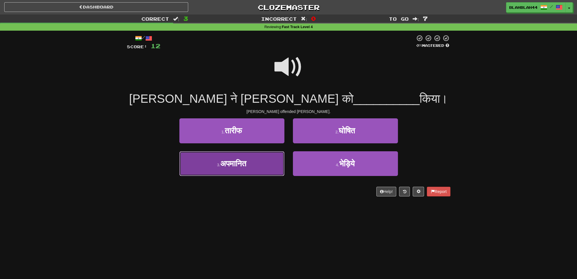
click at [238, 161] on span "अपमानित" at bounding box center [233, 163] width 26 height 9
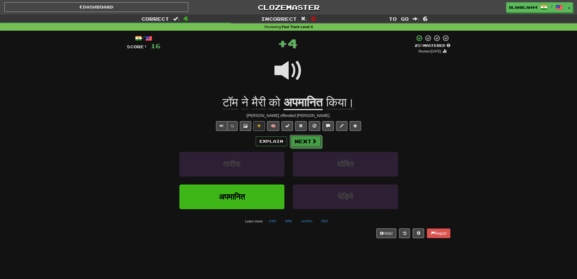
click at [304, 144] on button "Next" at bounding box center [306, 141] width 32 height 13
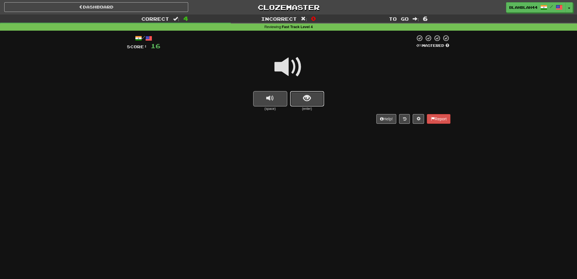
click at [301, 98] on button "show sentence" at bounding box center [307, 98] width 34 height 15
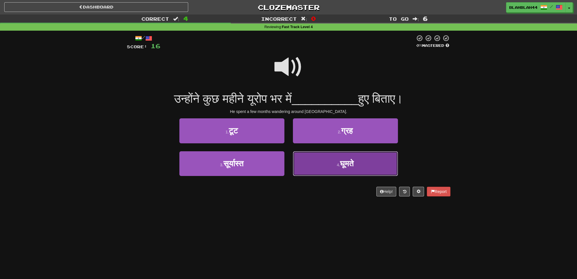
click at [343, 163] on span "घूमते" at bounding box center [347, 163] width 14 height 9
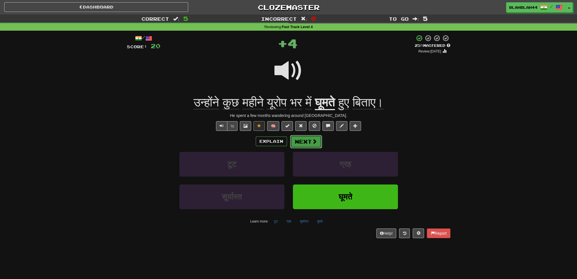
click at [298, 138] on button "Next" at bounding box center [306, 141] width 32 height 13
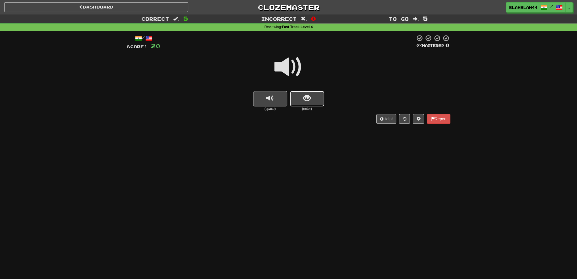
click at [324, 101] on button "show sentence" at bounding box center [307, 98] width 34 height 15
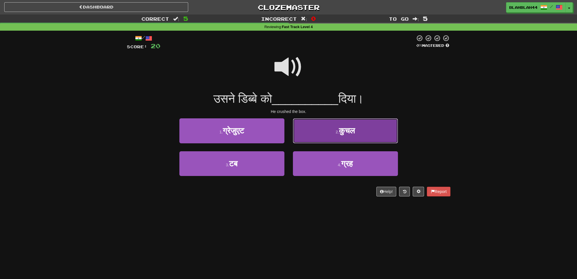
click at [346, 131] on span "कुचल" at bounding box center [347, 130] width 16 height 9
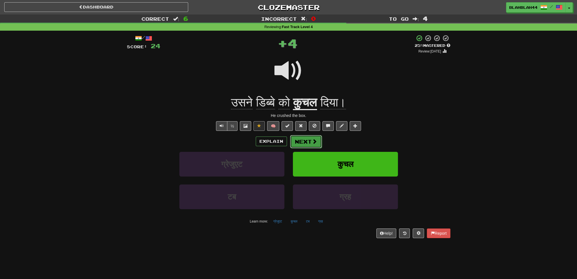
click at [294, 142] on button "Next" at bounding box center [306, 141] width 32 height 13
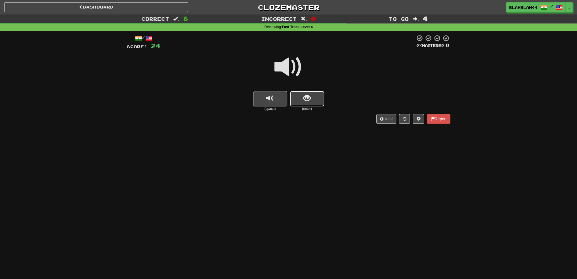
click at [301, 101] on button "show sentence" at bounding box center [307, 98] width 34 height 15
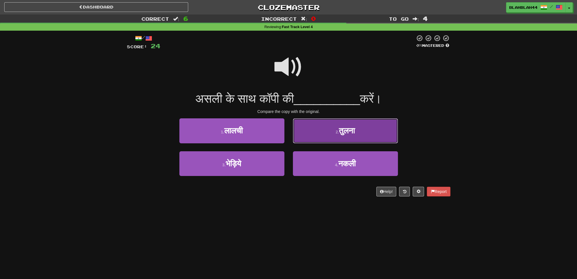
click at [347, 122] on button "2 . तुलना" at bounding box center [345, 130] width 105 height 25
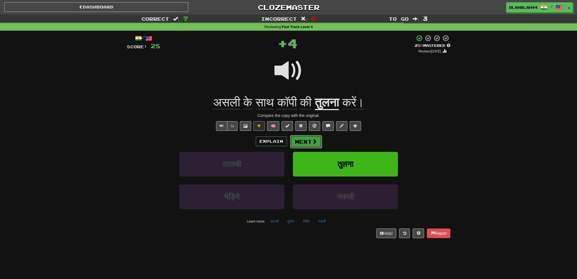
drag, startPoint x: 303, startPoint y: 141, endPoint x: 300, endPoint y: 139, distance: 3.5
click at [302, 140] on button "Next" at bounding box center [306, 141] width 32 height 13
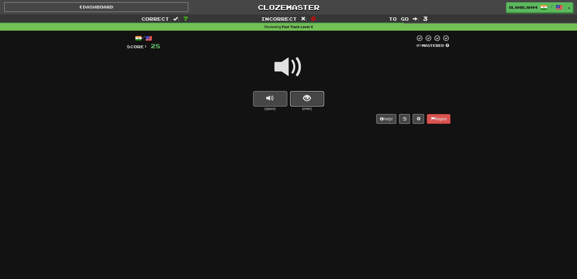
click at [304, 98] on span "show sentence" at bounding box center [307, 99] width 8 height 8
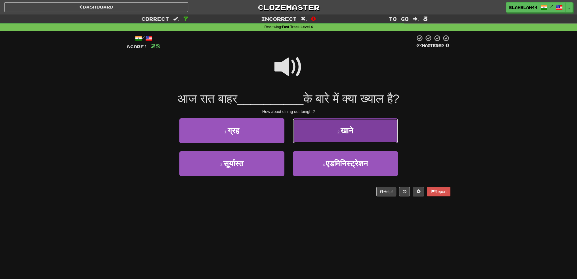
click at [343, 131] on span "खाने" at bounding box center [347, 130] width 12 height 9
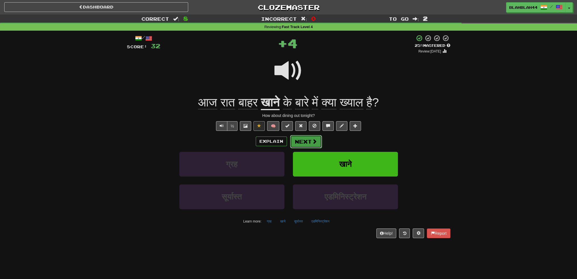
click at [310, 140] on button "Next" at bounding box center [306, 141] width 32 height 13
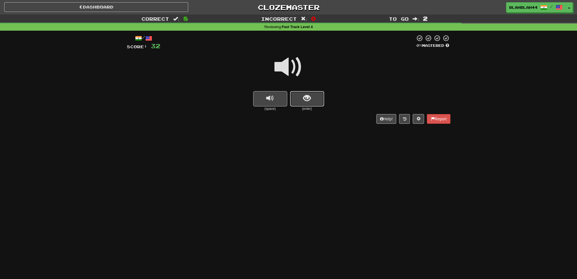
click at [307, 99] on span "show sentence" at bounding box center [307, 99] width 8 height 8
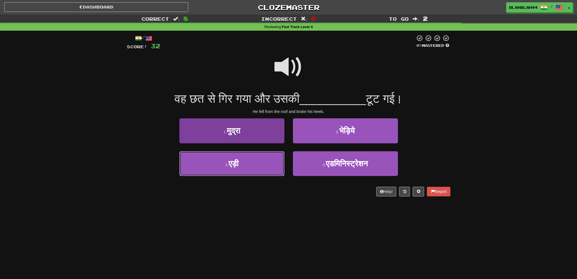
click at [250, 165] on button "3 . एड़ी" at bounding box center [231, 163] width 105 height 25
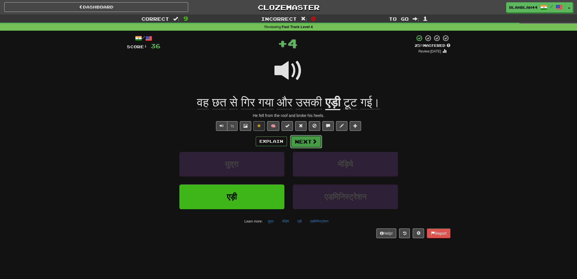
click at [308, 140] on button "Next" at bounding box center [306, 141] width 32 height 13
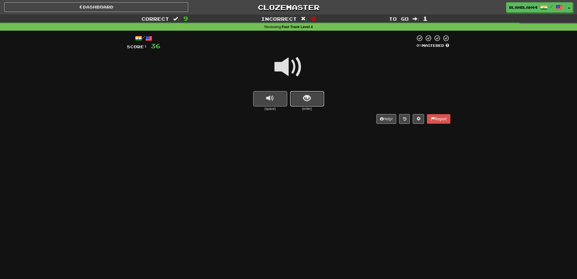
click at [313, 100] on button "show sentence" at bounding box center [307, 98] width 34 height 15
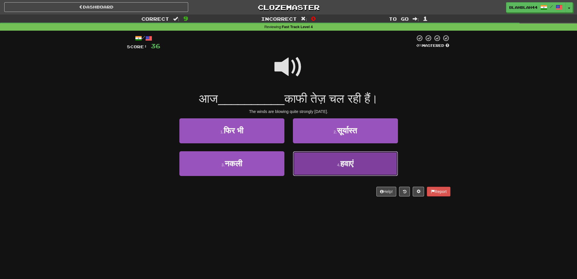
click at [358, 159] on button "4 . हवाएं" at bounding box center [345, 163] width 105 height 25
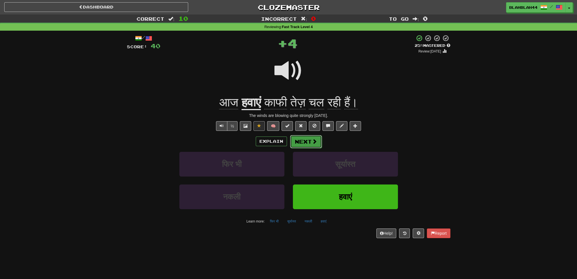
click at [311, 141] on button "Next" at bounding box center [306, 141] width 32 height 13
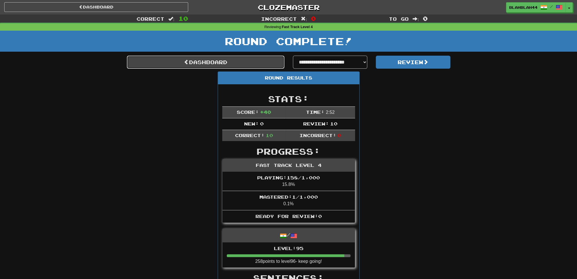
click at [195, 63] on link "Dashboard" at bounding box center [206, 62] width 158 height 13
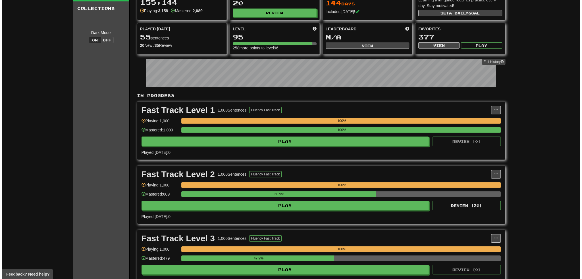
scroll to position [28, 0]
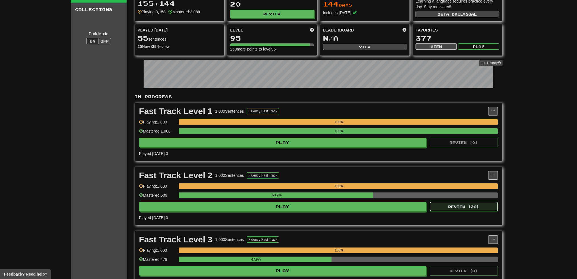
click at [456, 205] on button "Review ( 20 )" at bounding box center [464, 207] width 68 height 10
select select "**"
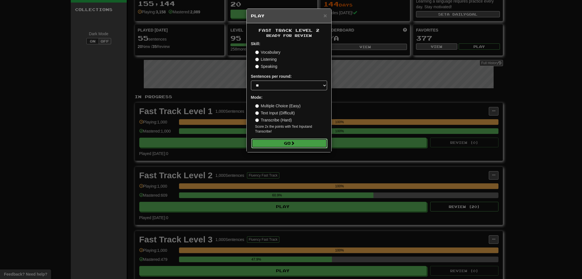
click at [289, 143] on button "Go" at bounding box center [289, 144] width 76 height 10
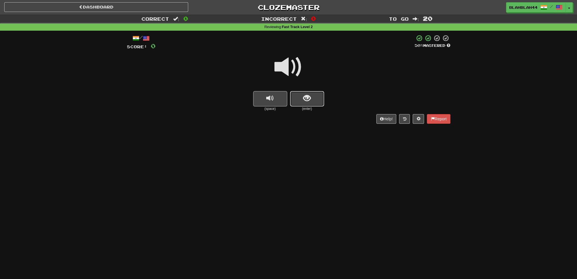
click at [303, 101] on span "show sentence" at bounding box center [307, 99] width 8 height 8
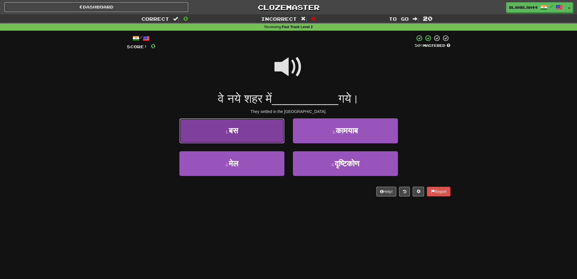
click at [247, 134] on button "1 . बस" at bounding box center [231, 130] width 105 height 25
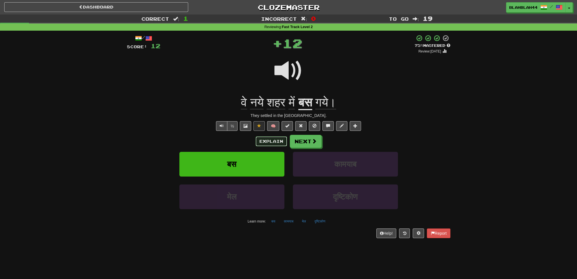
click at [257, 143] on button "Explain" at bounding box center [271, 142] width 31 height 10
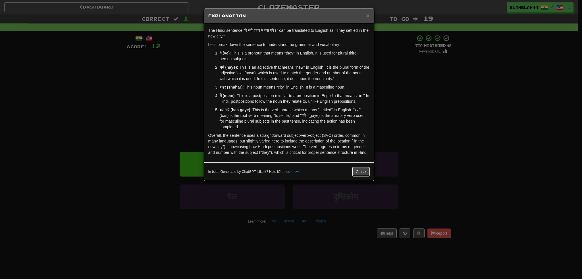
click at [366, 170] on button "Close" at bounding box center [361, 172] width 18 height 10
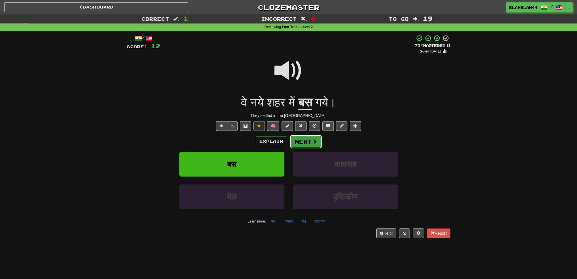
click at [315, 142] on span at bounding box center [314, 141] width 5 height 5
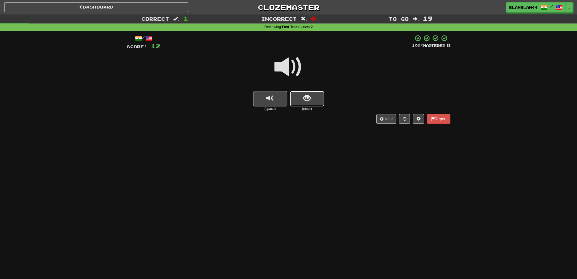
click at [317, 92] on button "show sentence" at bounding box center [307, 98] width 34 height 15
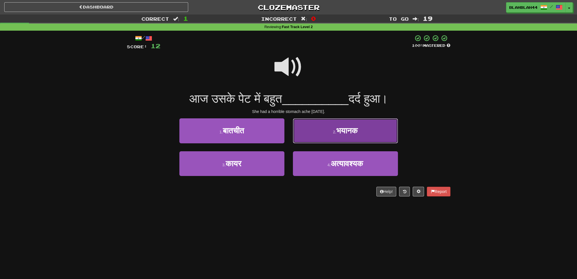
click at [363, 133] on button "2 . भयानक" at bounding box center [345, 130] width 105 height 25
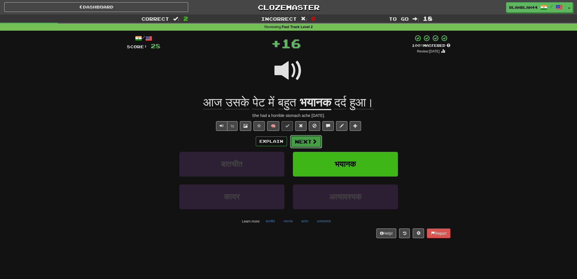
click at [308, 142] on button "Next" at bounding box center [306, 141] width 32 height 13
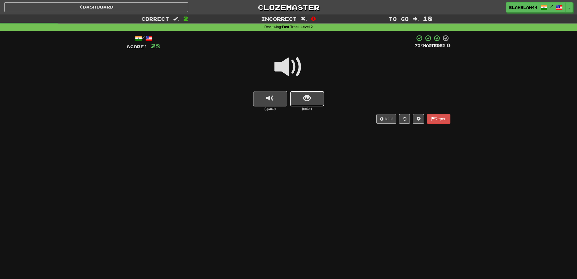
click at [313, 103] on button "show sentence" at bounding box center [307, 98] width 34 height 15
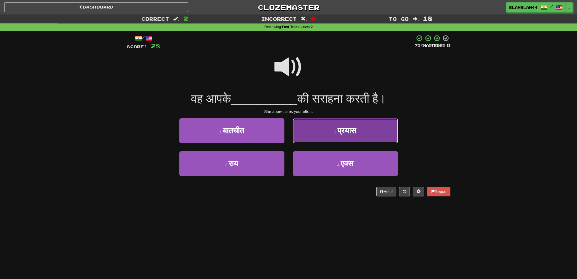
click at [348, 136] on button "2 . प्रयास" at bounding box center [345, 130] width 105 height 25
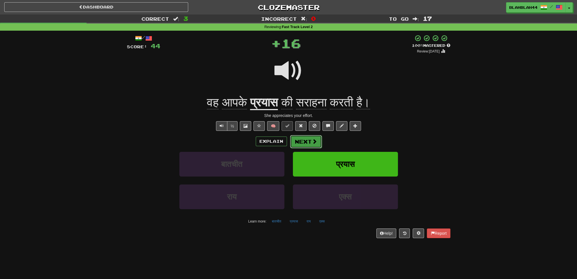
click at [303, 145] on button "Next" at bounding box center [306, 141] width 32 height 13
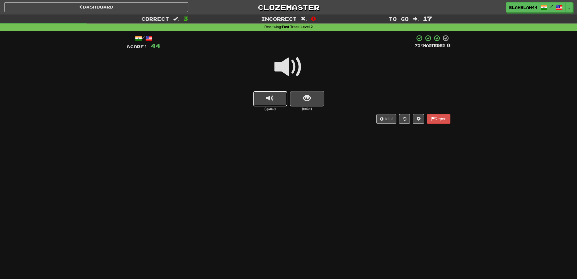
click at [270, 97] on span "replay audio" at bounding box center [270, 99] width 8 height 8
click at [304, 99] on span "show sentence" at bounding box center [307, 99] width 8 height 8
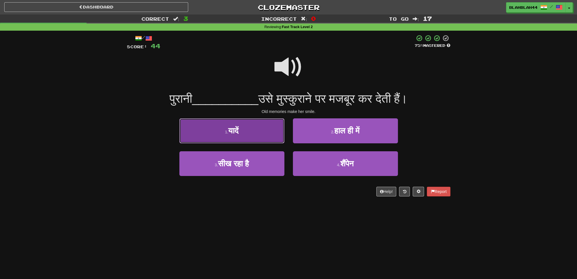
click at [250, 132] on button "1 . यादें" at bounding box center [231, 130] width 105 height 25
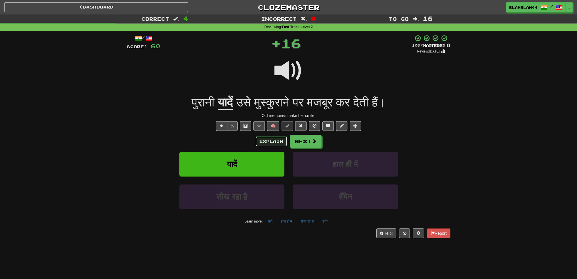
click at [277, 145] on button "Explain" at bounding box center [271, 142] width 31 height 10
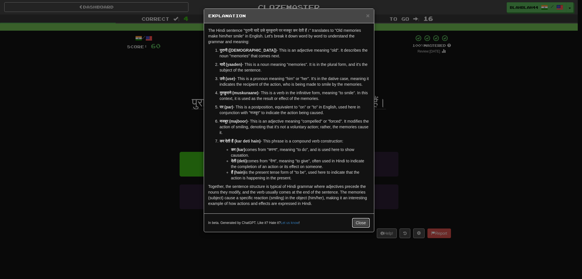
click at [360, 226] on button "Close" at bounding box center [361, 223] width 18 height 10
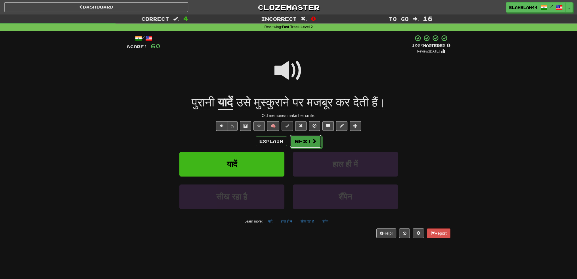
click at [306, 139] on button "Next" at bounding box center [306, 141] width 32 height 13
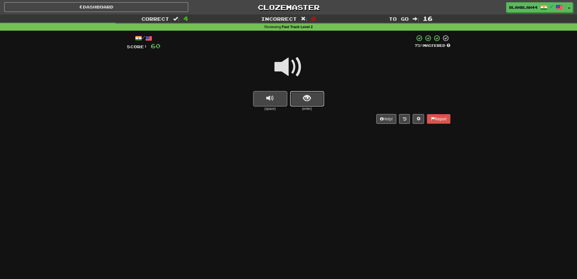
click at [308, 105] on button "show sentence" at bounding box center [307, 98] width 34 height 15
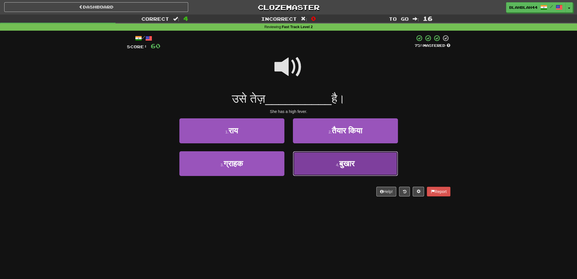
click at [340, 168] on button "4 . बुखार" at bounding box center [345, 163] width 105 height 25
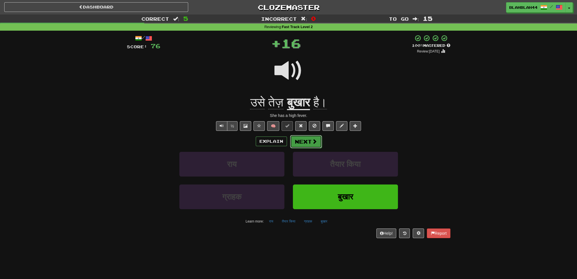
click at [312, 143] on span at bounding box center [314, 141] width 5 height 5
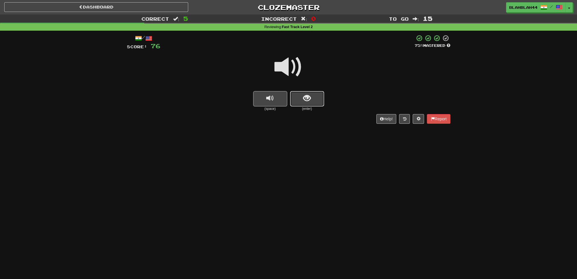
click at [309, 101] on span "show sentence" at bounding box center [307, 99] width 8 height 8
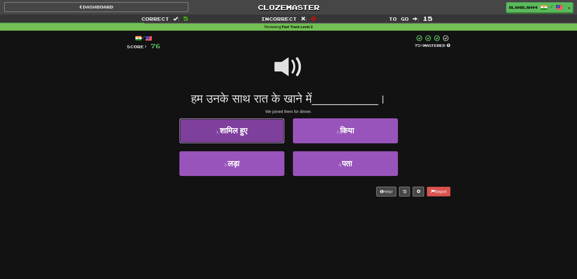
click at [241, 124] on button "1 . शामिल हुए" at bounding box center [231, 130] width 105 height 25
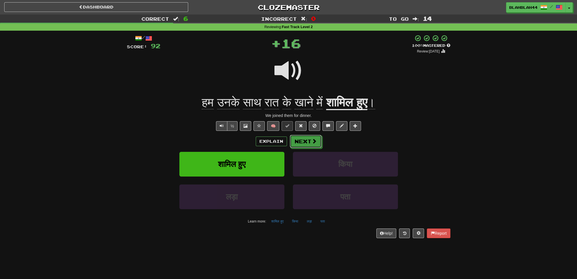
click at [304, 142] on button "Next" at bounding box center [306, 141] width 32 height 13
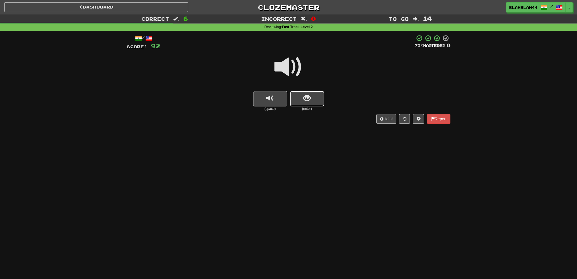
click at [302, 99] on button "show sentence" at bounding box center [307, 98] width 34 height 15
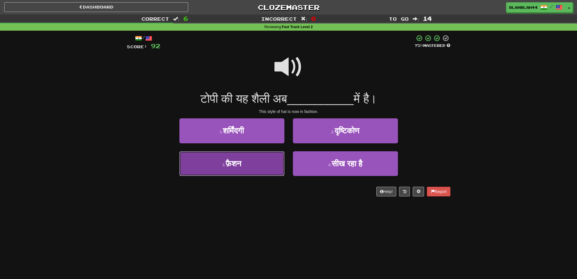
click at [231, 167] on span "फ़ैशन" at bounding box center [234, 163] width 16 height 9
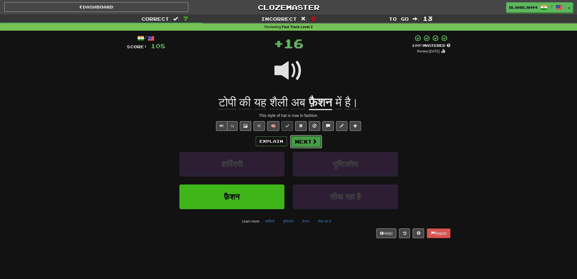
click at [308, 139] on button "Next" at bounding box center [306, 141] width 32 height 13
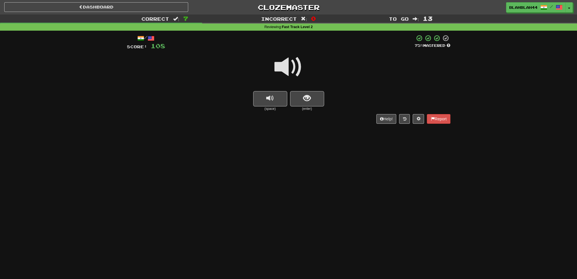
click at [314, 90] on div at bounding box center [289, 71] width 324 height 41
click at [309, 100] on span "show sentence" at bounding box center [307, 99] width 8 height 8
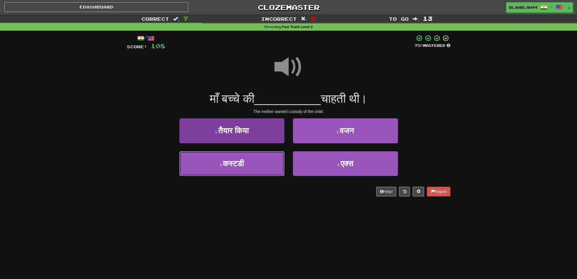
drag, startPoint x: 250, startPoint y: 162, endPoint x: 254, endPoint y: 160, distance: 5.0
click at [251, 162] on button "3 . कस्टडी" at bounding box center [231, 163] width 105 height 25
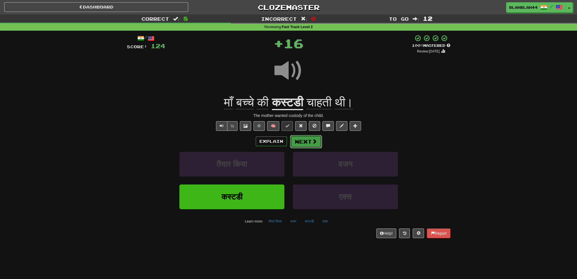
click at [317, 144] on button "Next" at bounding box center [306, 141] width 32 height 13
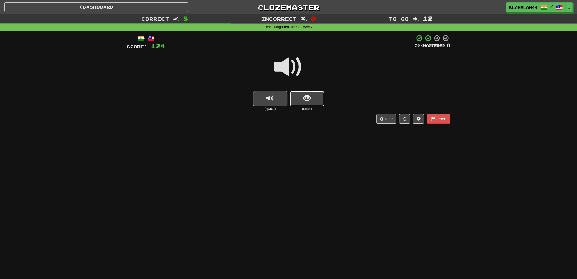
click at [310, 99] on span "show sentence" at bounding box center [307, 99] width 8 height 8
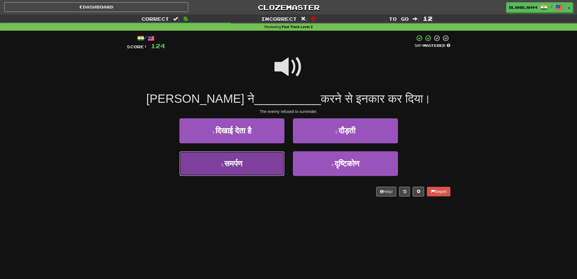
drag, startPoint x: 249, startPoint y: 168, endPoint x: 252, endPoint y: 165, distance: 5.0
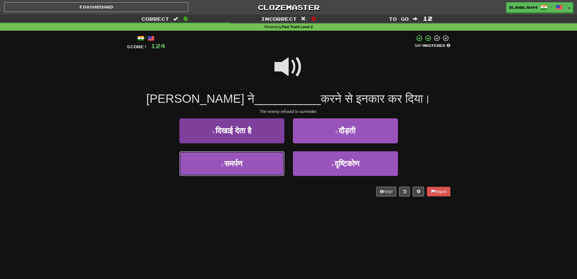
click at [249, 168] on button "3 . समर्पण" at bounding box center [231, 163] width 105 height 25
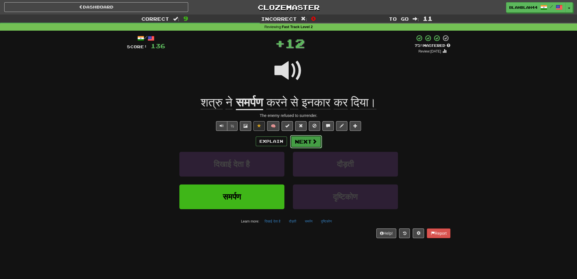
click at [312, 143] on span at bounding box center [314, 141] width 5 height 5
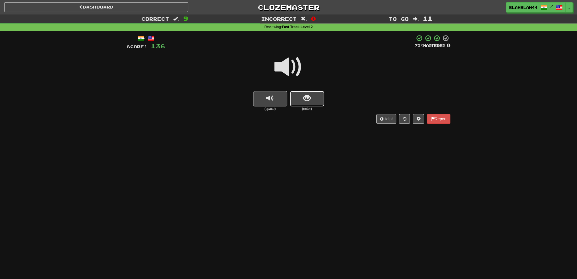
click at [308, 95] on span "show sentence" at bounding box center [307, 99] width 8 height 8
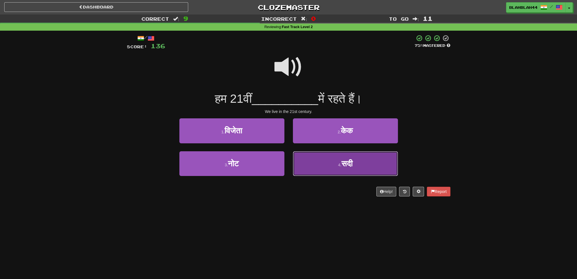
click at [351, 161] on span "सदी" at bounding box center [347, 163] width 11 height 9
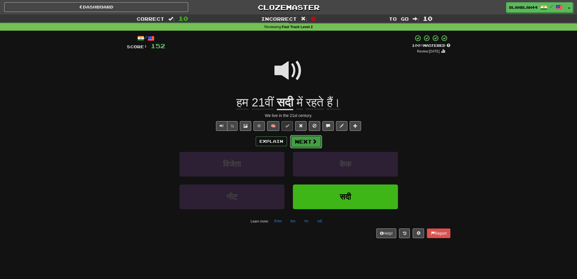
click at [310, 144] on button "Next" at bounding box center [306, 141] width 32 height 13
